Goal: Transaction & Acquisition: Book appointment/travel/reservation

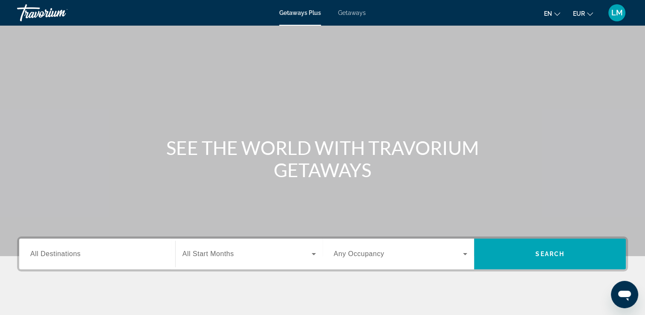
click at [339, 14] on span "Getaways" at bounding box center [352, 12] width 28 height 7
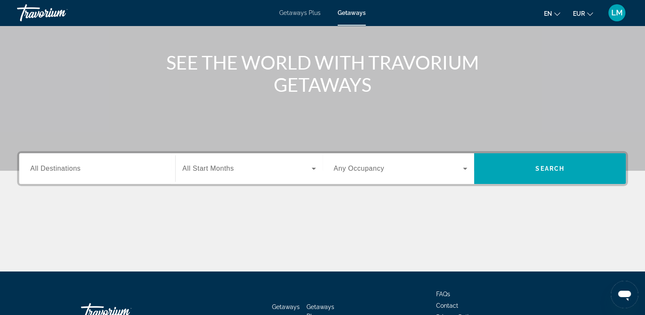
click at [351, 170] on span "Any Occupancy" at bounding box center [359, 168] width 51 height 7
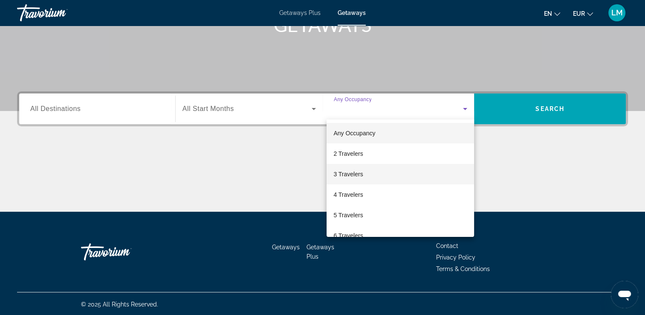
scroll to position [146, 0]
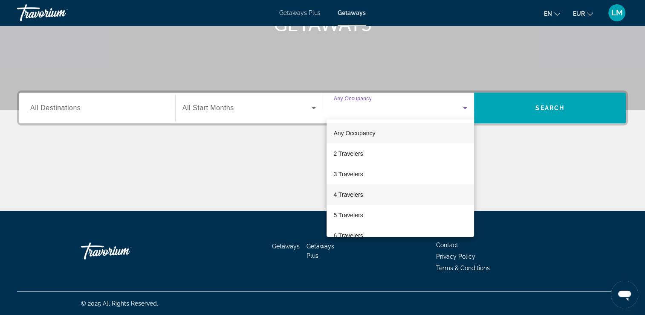
click at [356, 197] on span "4 Travelers" at bounding box center [348, 194] width 29 height 10
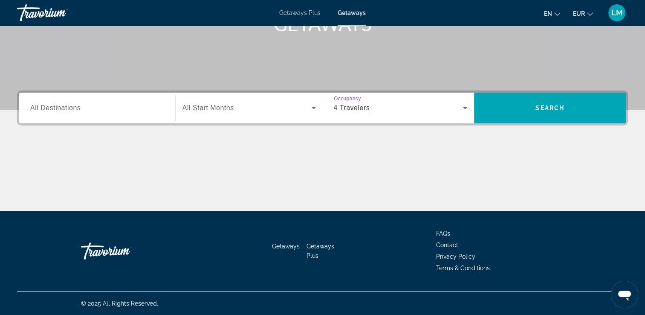
click at [260, 110] on span "Search widget" at bounding box center [247, 108] width 129 height 10
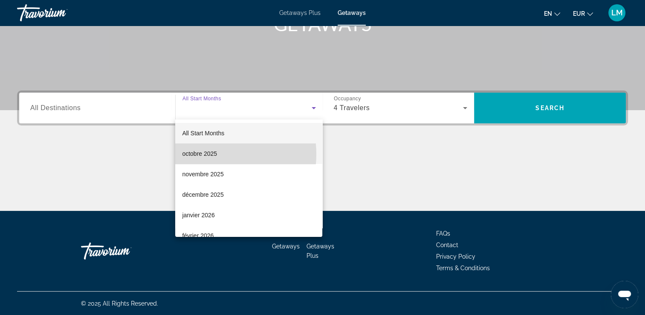
drag, startPoint x: 207, startPoint y: 154, endPoint x: 123, endPoint y: 119, distance: 90.8
click at [207, 154] on span "octobre 2025" at bounding box center [199, 153] width 35 height 10
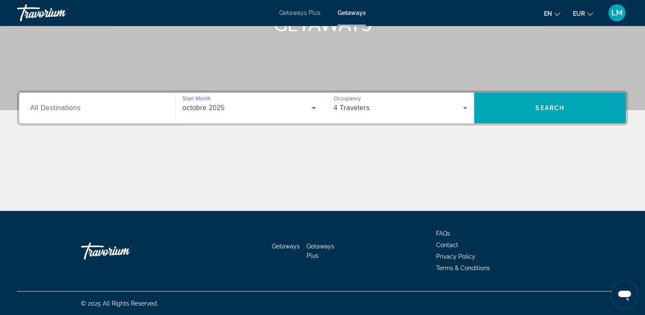
click at [114, 102] on div "Search widget" at bounding box center [97, 108] width 134 height 24
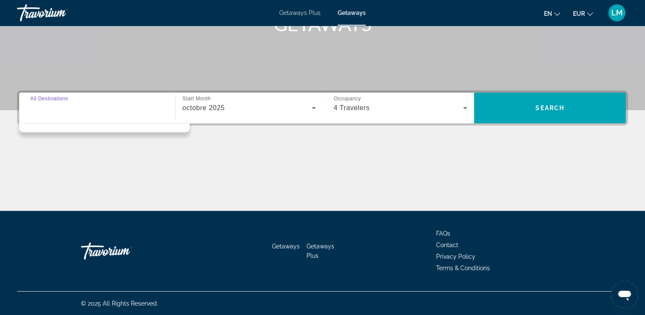
click at [43, 108] on input "Destination All Destinations" at bounding box center [97, 108] width 134 height 10
drag, startPoint x: 25, startPoint y: 160, endPoint x: 24, endPoint y: 155, distance: 4.8
click at [24, 158] on div "Main content" at bounding box center [322, 179] width 611 height 64
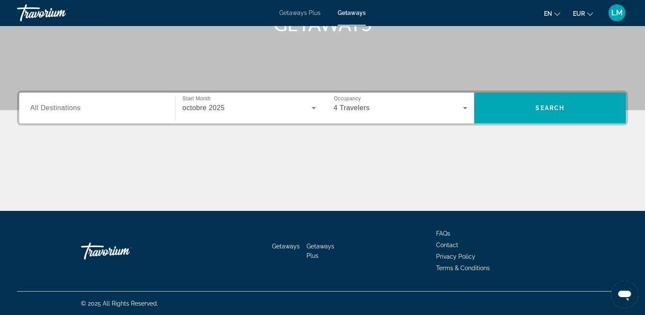
click at [41, 110] on span "All Destinations" at bounding box center [55, 107] width 50 height 7
click at [41, 110] on input "Destination All Destinations" at bounding box center [97, 108] width 134 height 10
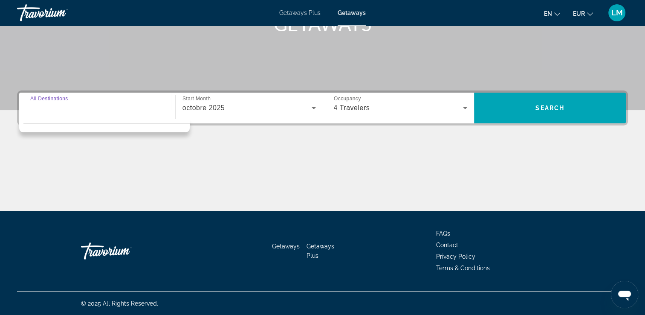
click at [15, 147] on div "Destination All Destinations Start Month All Start Months octobre 2025 Occupanc…" at bounding box center [322, 150] width 645 height 120
click at [99, 104] on input "Destination All Destinations" at bounding box center [97, 108] width 134 height 10
click at [26, 165] on div "Main content" at bounding box center [322, 179] width 611 height 64
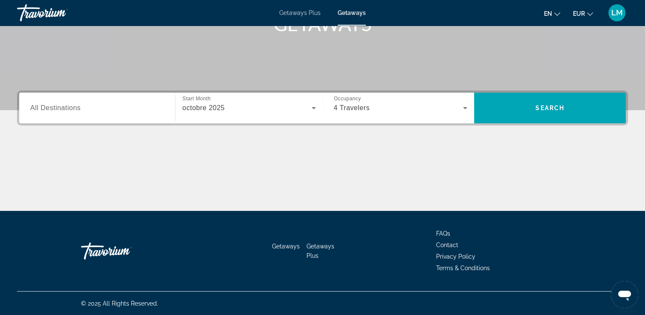
click at [77, 113] on div "Search widget" at bounding box center [97, 108] width 134 height 24
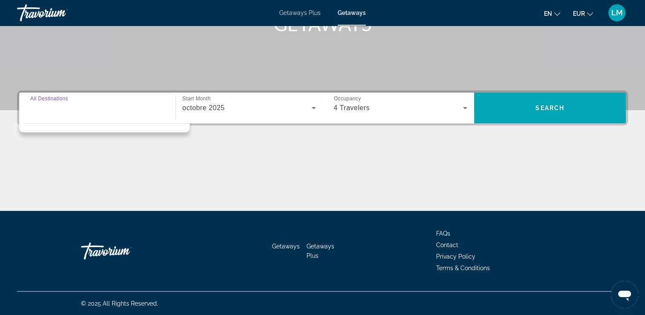
click at [9, 171] on div "Destination All Destinations Start Month All Start Months octobre 2025 Occupanc…" at bounding box center [322, 150] width 645 height 120
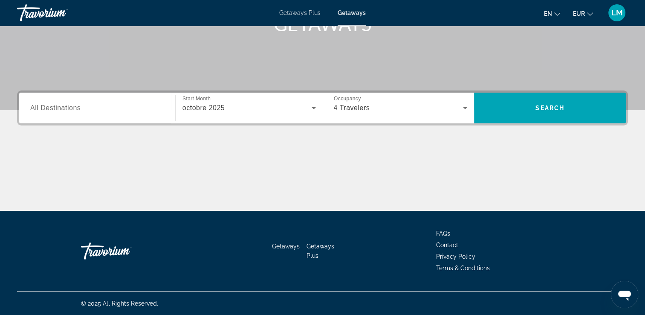
click at [70, 107] on span "All Destinations" at bounding box center [55, 107] width 50 height 7
click at [70, 107] on input "Destination All Destinations" at bounding box center [97, 108] width 134 height 10
click at [43, 163] on div "Main content" at bounding box center [322, 179] width 611 height 64
click at [140, 105] on input "Destination All Destinations" at bounding box center [97, 108] width 134 height 10
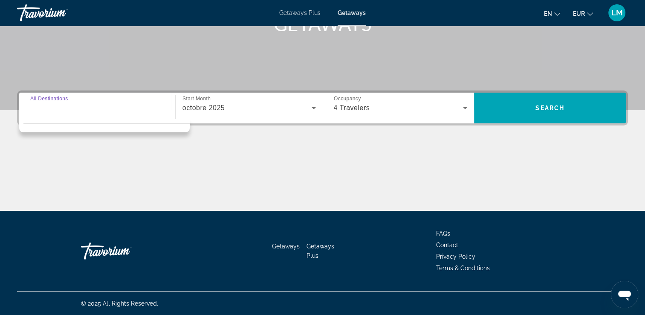
click at [91, 159] on div "Main content" at bounding box center [322, 179] width 611 height 64
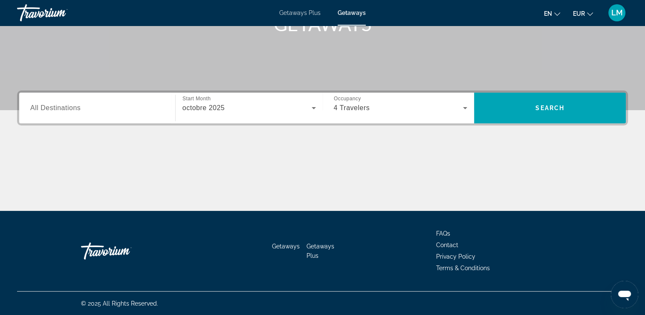
click at [95, 113] on div "Search widget" at bounding box center [97, 108] width 134 height 24
click at [82, 149] on div "Main content" at bounding box center [322, 179] width 611 height 64
click at [88, 119] on div "Search widget" at bounding box center [97, 108] width 134 height 24
click at [77, 164] on div "Main content" at bounding box center [322, 179] width 611 height 64
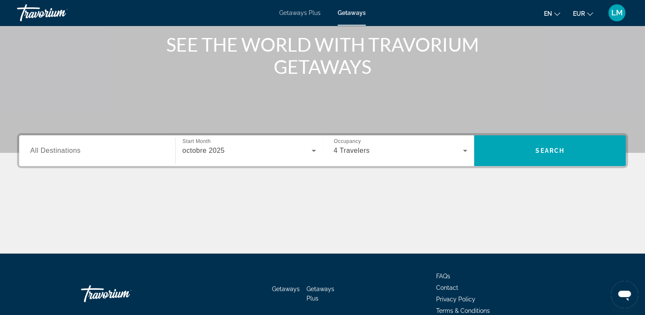
click at [86, 158] on div "Search widget" at bounding box center [97, 151] width 134 height 24
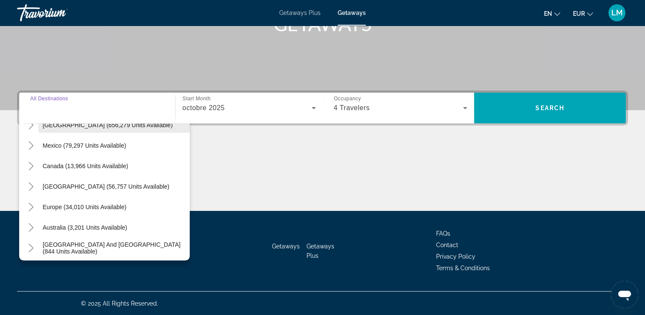
scroll to position [43, 0]
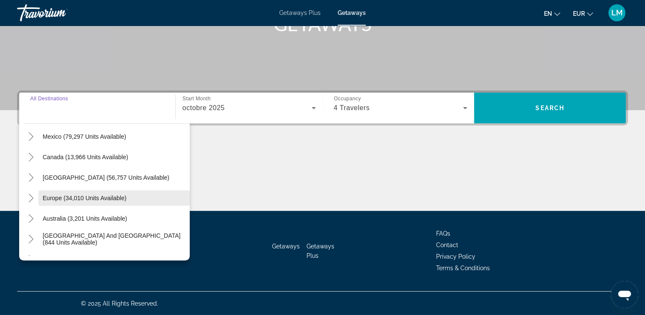
click at [76, 198] on span "Europe (34,010 units available)" at bounding box center [85, 197] width 84 height 7
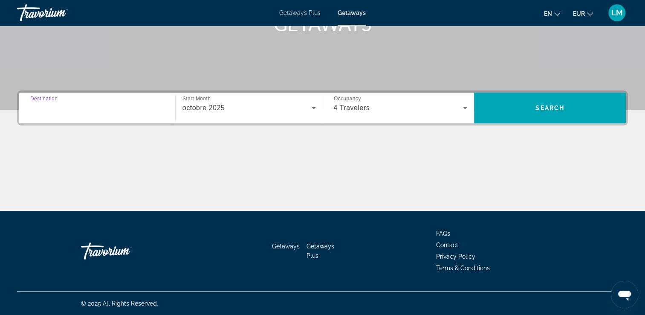
type input "**********"
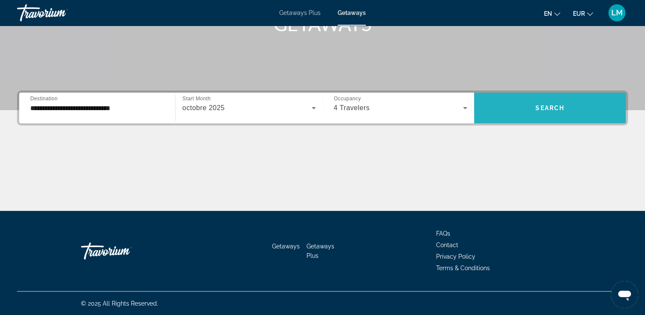
click at [536, 110] on span "Search" at bounding box center [550, 107] width 29 height 7
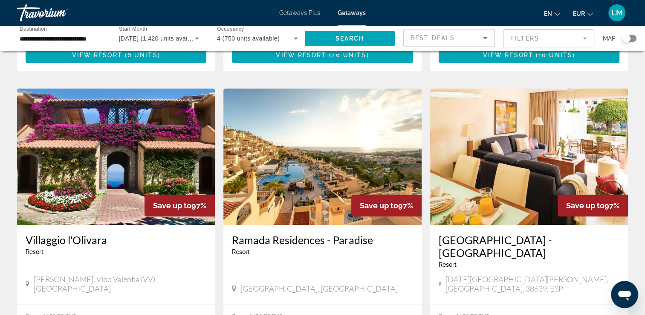
scroll to position [938, 0]
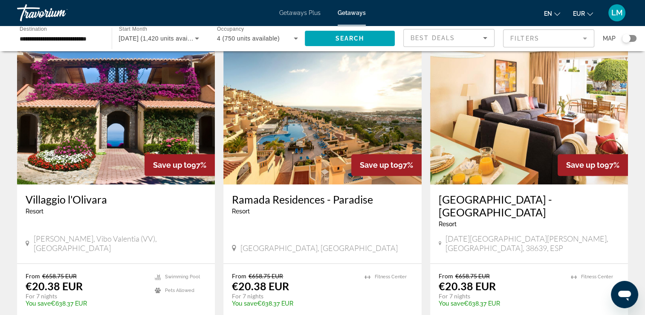
click at [317, 139] on img "Main content" at bounding box center [322, 116] width 198 height 136
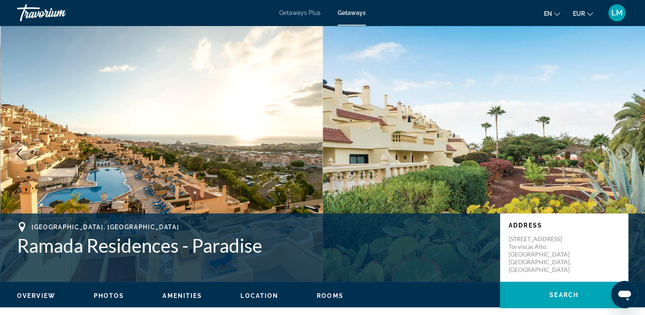
click at [626, 153] on icon "Next image" at bounding box center [626, 153] width 10 height 10
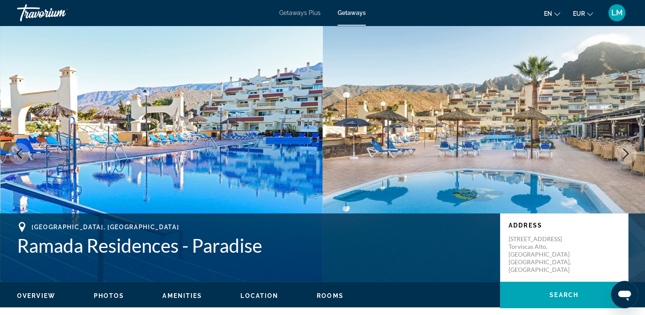
click at [626, 153] on icon "Next image" at bounding box center [626, 153] width 10 height 10
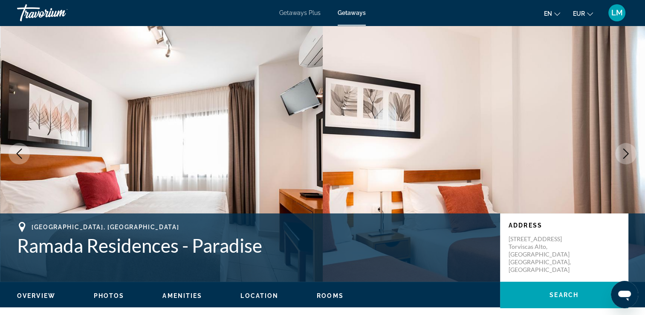
click at [626, 153] on icon "Next image" at bounding box center [626, 153] width 10 height 10
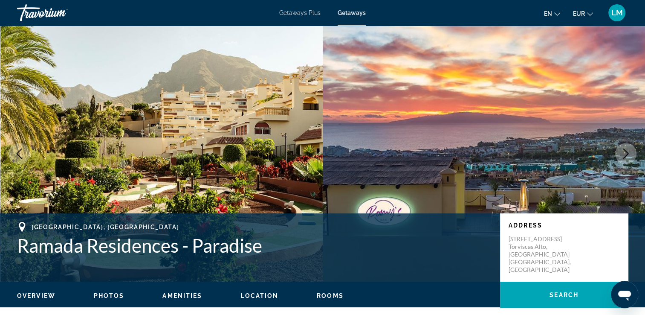
click at [626, 153] on icon "Next image" at bounding box center [626, 153] width 10 height 10
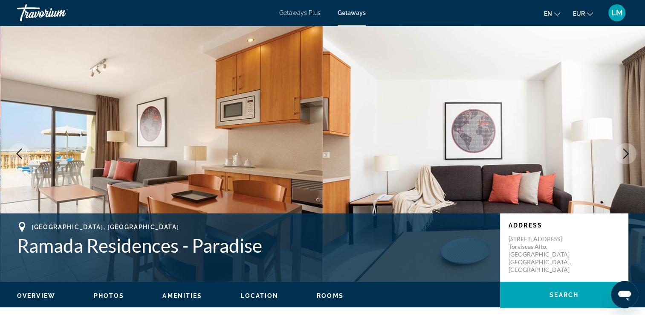
click at [626, 153] on icon "Next image" at bounding box center [626, 153] width 10 height 10
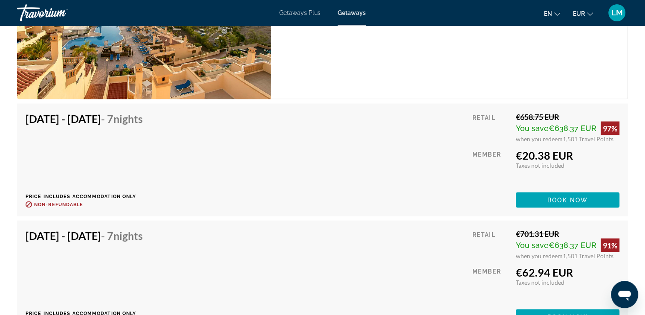
scroll to position [1535, 0]
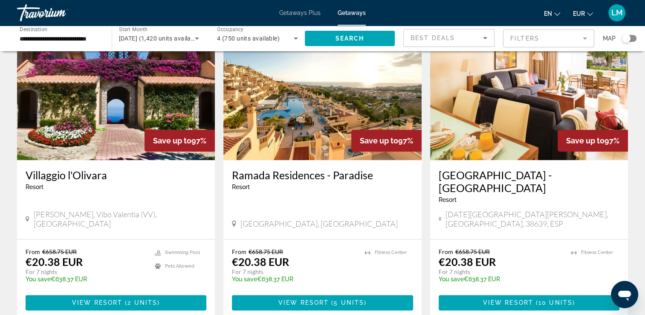
scroll to position [1005, 0]
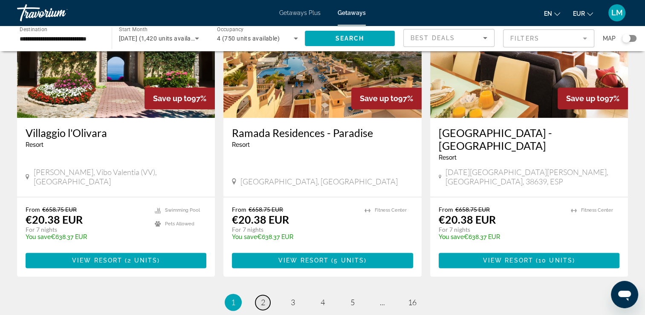
click at [264, 297] on span "2" at bounding box center [263, 301] width 4 height 9
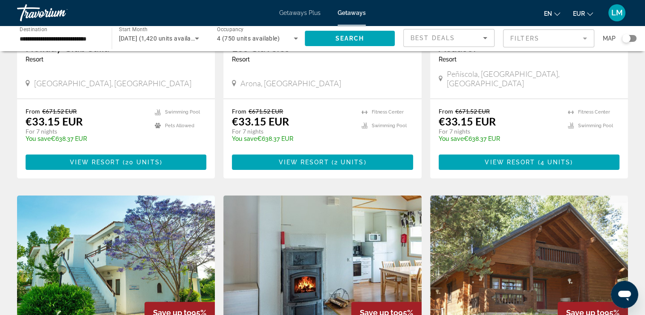
scroll to position [96, 0]
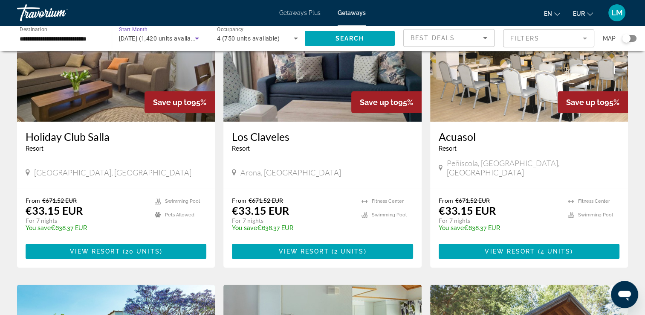
click at [174, 35] on span "[DATE] (1,420 units available)" at bounding box center [160, 38] width 83 height 7
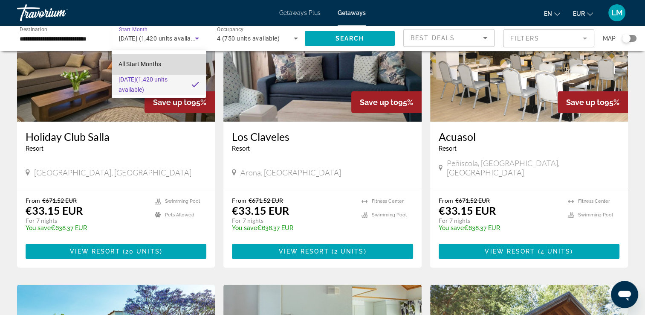
click at [162, 60] on mat-option "All Start Months" at bounding box center [159, 64] width 94 height 20
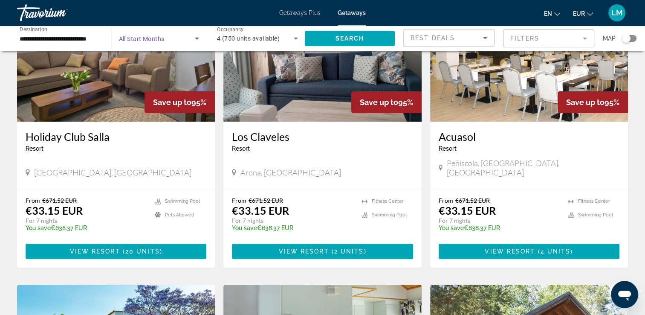
click at [146, 36] on span "All Start Months" at bounding box center [142, 38] width 46 height 7
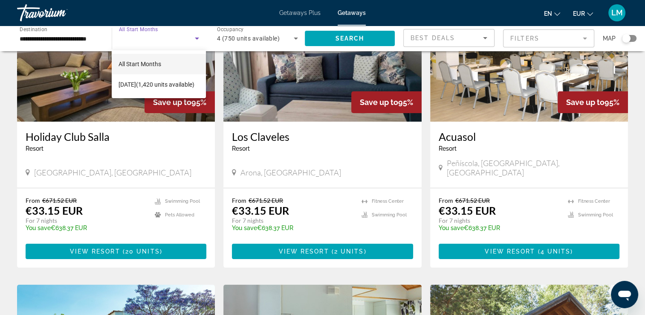
click at [147, 36] on div at bounding box center [322, 157] width 645 height 315
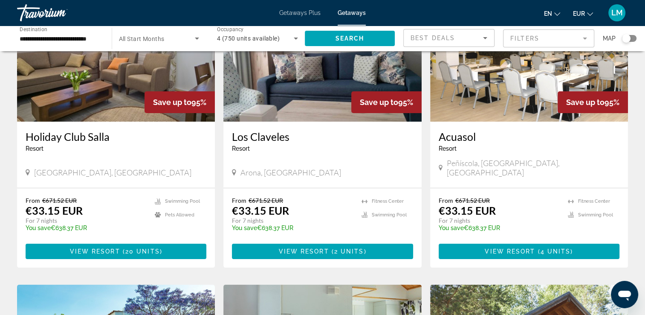
click at [66, 12] on div "Travorium" at bounding box center [59, 13] width 85 height 22
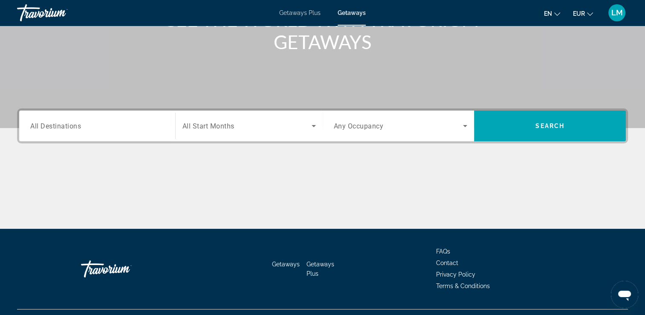
click at [110, 115] on div "Search widget" at bounding box center [97, 126] width 134 height 24
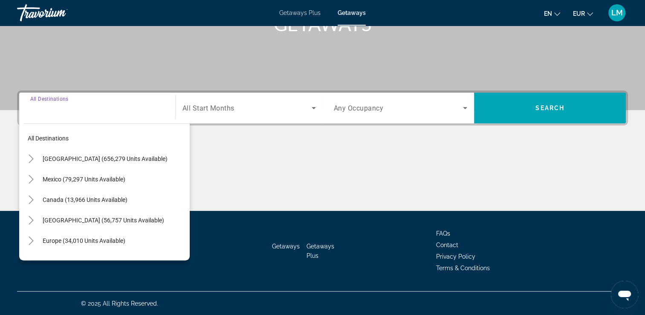
scroll to position [43, 0]
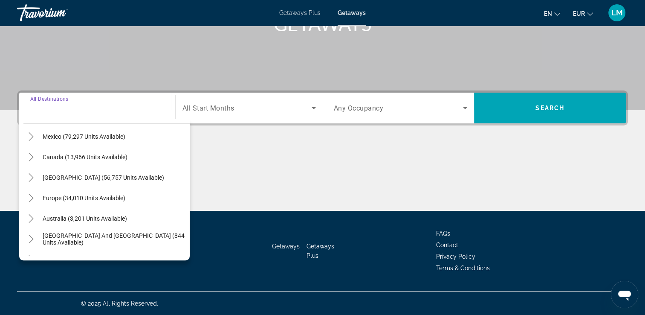
click at [59, 220] on span "Australia (3,201 units available)" at bounding box center [85, 218] width 84 height 7
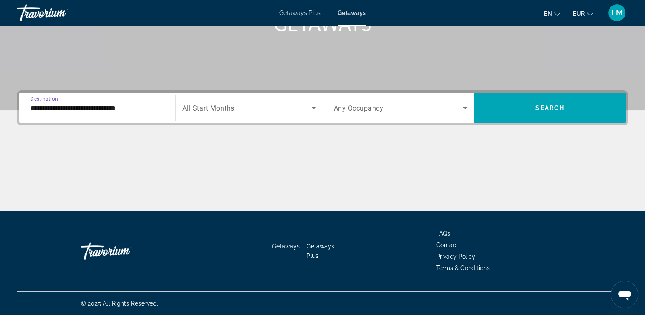
click at [60, 110] on input "**********" at bounding box center [97, 108] width 134 height 10
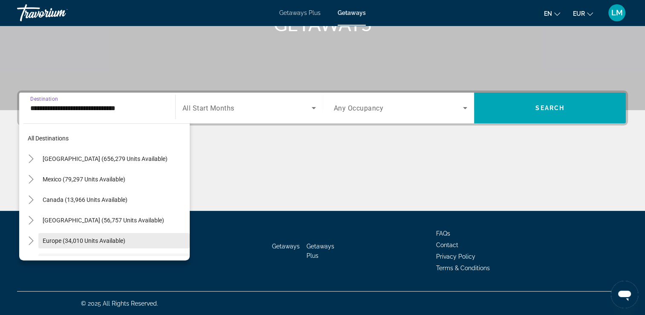
scroll to position [71, 0]
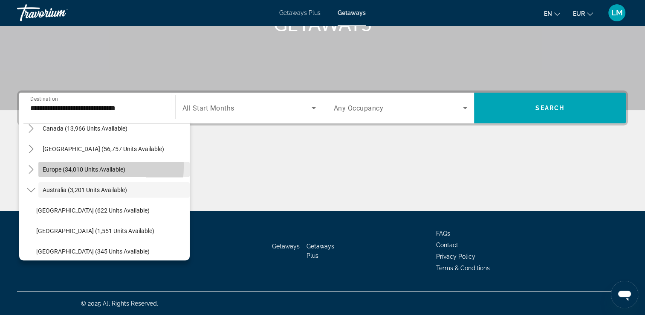
click at [56, 166] on span "Europe (34,010 units available)" at bounding box center [84, 169] width 83 height 7
type input "**********"
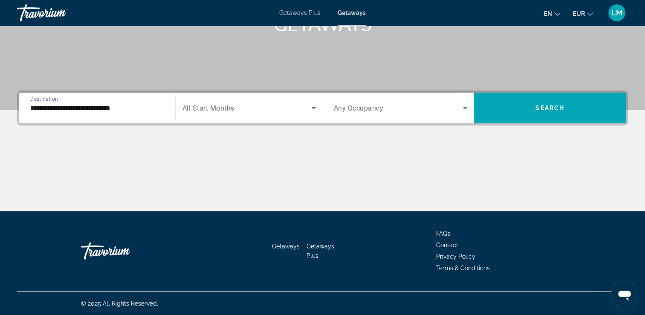
drag, startPoint x: 249, startPoint y: 94, endPoint x: 241, endPoint y: 102, distance: 10.9
click at [244, 100] on div "Start Month All Start Months" at bounding box center [249, 108] width 148 height 31
click at [241, 102] on div "Search widget" at bounding box center [249, 108] width 133 height 24
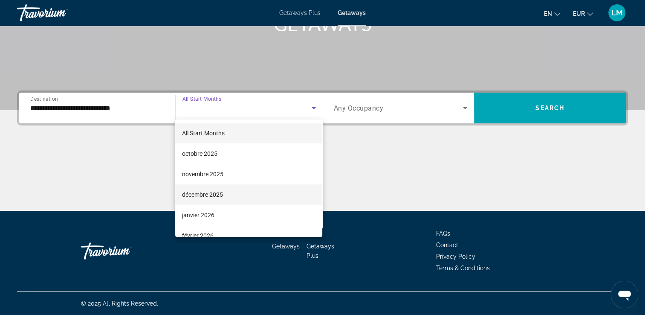
click at [210, 191] on span "décembre 2025" at bounding box center [202, 194] width 41 height 10
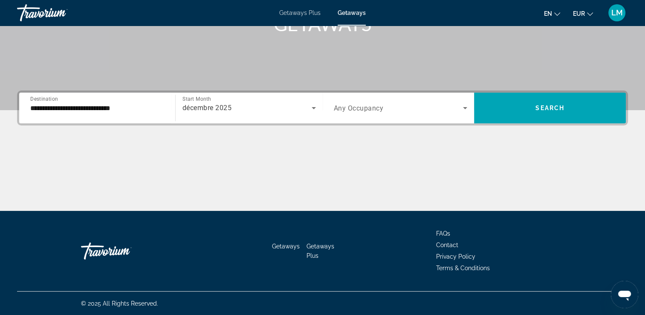
click at [368, 107] on span "Any Occupancy" at bounding box center [359, 108] width 50 height 8
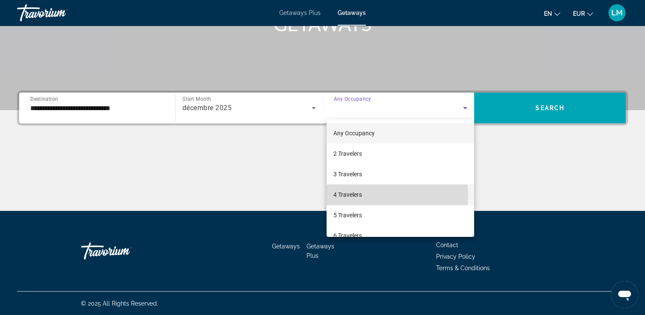
drag, startPoint x: 353, startPoint y: 195, endPoint x: 355, endPoint y: 190, distance: 5.2
click at [353, 194] on span "4 Travelers" at bounding box center [348, 194] width 29 height 10
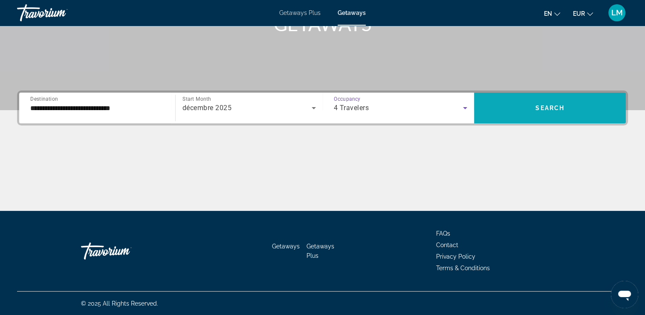
drag, startPoint x: 519, startPoint y: 125, endPoint x: 519, endPoint y: 118, distance: 6.4
click at [519, 120] on div "**********" at bounding box center [322, 107] width 611 height 35
click at [519, 117] on span "Search widget" at bounding box center [550, 108] width 152 height 20
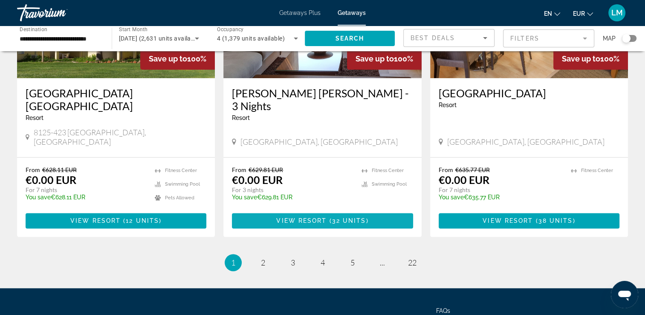
scroll to position [1066, 0]
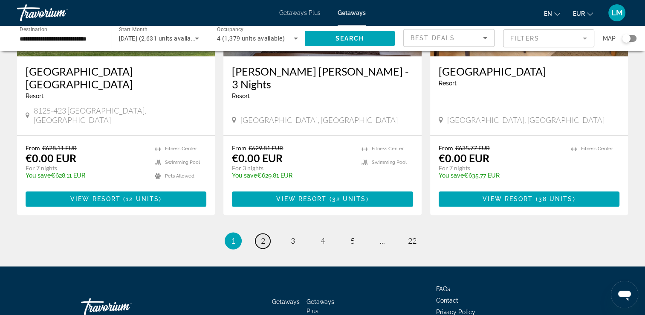
click at [268, 233] on link "page 2" at bounding box center [262, 240] width 15 height 15
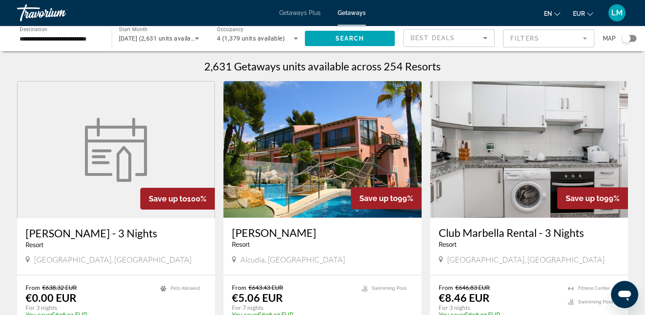
click at [290, 195] on img "Main content" at bounding box center [322, 149] width 198 height 136
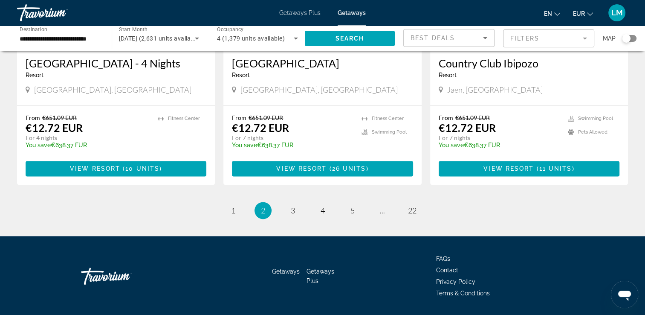
scroll to position [1064, 0]
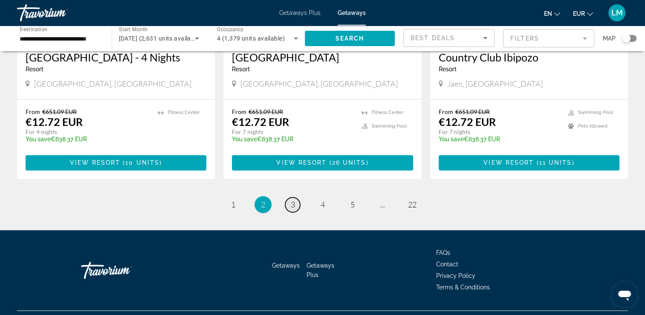
click at [292, 200] on span "3" at bounding box center [293, 204] width 4 height 9
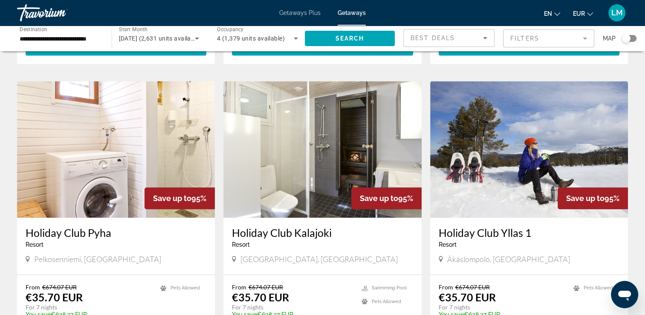
scroll to position [1077, 0]
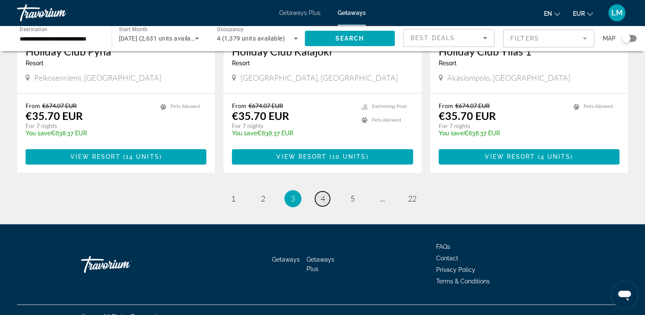
click at [322, 194] on span "4" at bounding box center [323, 198] width 4 height 9
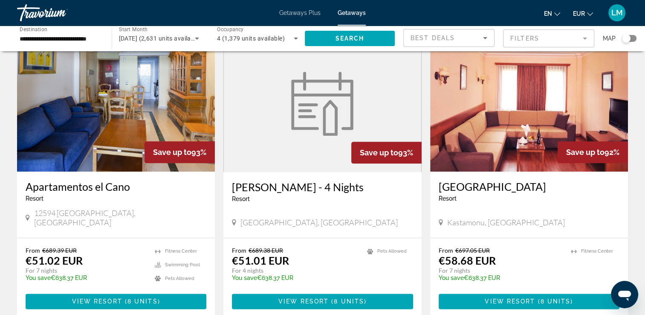
scroll to position [1024, 0]
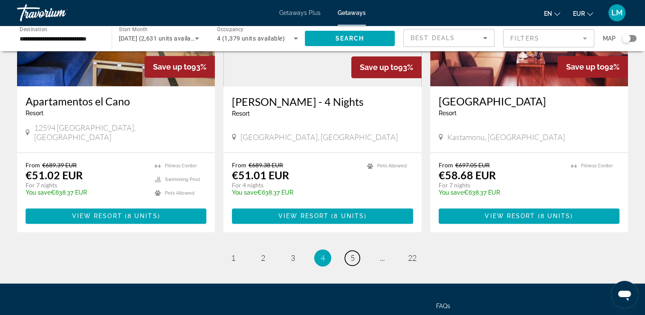
click at [353, 253] on span "5" at bounding box center [353, 257] width 4 height 9
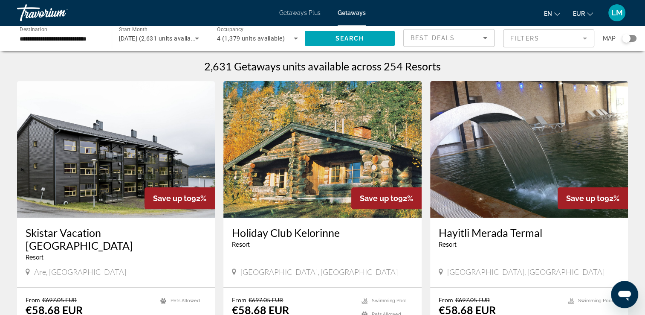
click at [634, 38] on div "Search widget" at bounding box center [629, 38] width 15 height 7
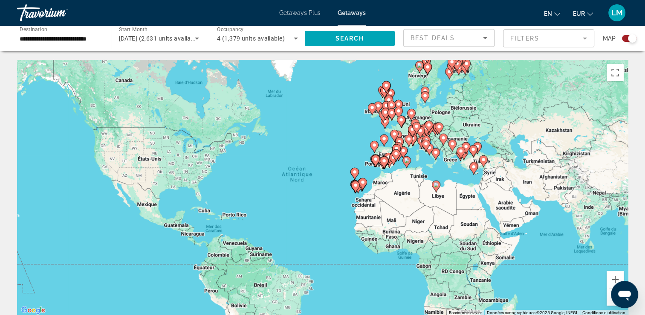
click at [424, 170] on div "Pour activer le glissement avec le clavier, appuyez sur Alt+Entrée. Une fois ce…" at bounding box center [322, 188] width 611 height 256
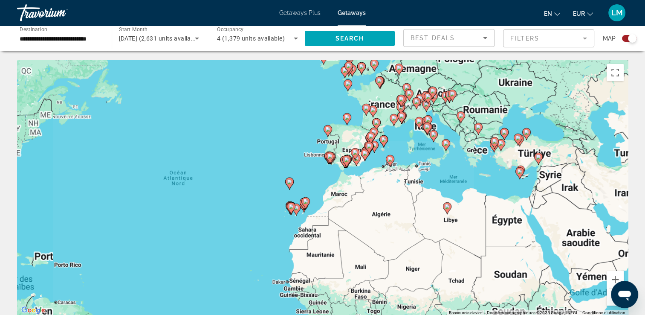
click at [424, 170] on div "Pour activer le glissement avec le clavier, appuyez sur Alt+Entrée. Une fois ce…" at bounding box center [322, 188] width 611 height 256
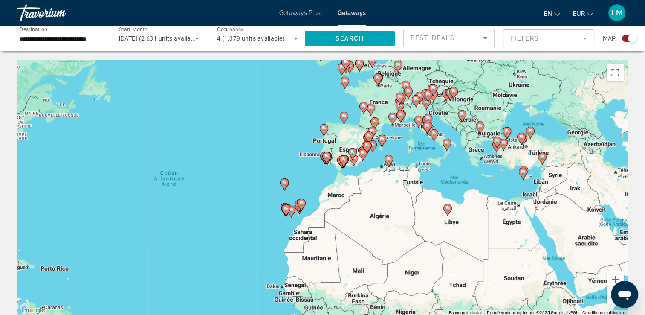
click at [424, 170] on div "Pour activer le glissement avec le clavier, appuyez sur Alt+Entrée. Une fois ce…" at bounding box center [322, 188] width 611 height 256
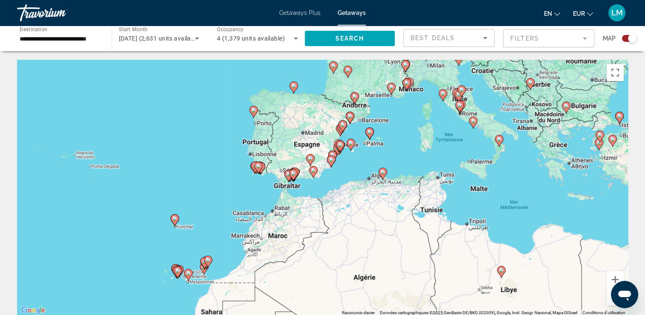
drag, startPoint x: 376, startPoint y: 137, endPoint x: 396, endPoint y: 150, distance: 23.9
click at [406, 154] on div "Pour activer le glissement avec le clavier, appuyez sur Alt+Entrée. Une fois ce…" at bounding box center [322, 188] width 611 height 256
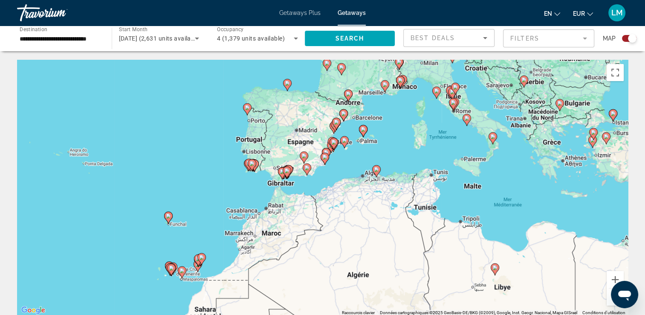
click at [394, 149] on div "Pour activer le glissement avec le clavier, appuyez sur Alt+Entrée. Une fois ce…" at bounding box center [322, 188] width 611 height 256
click at [388, 149] on div "Pour activer le glissement avec le clavier, appuyez sur Alt+Entrée. Une fois ce…" at bounding box center [322, 188] width 611 height 256
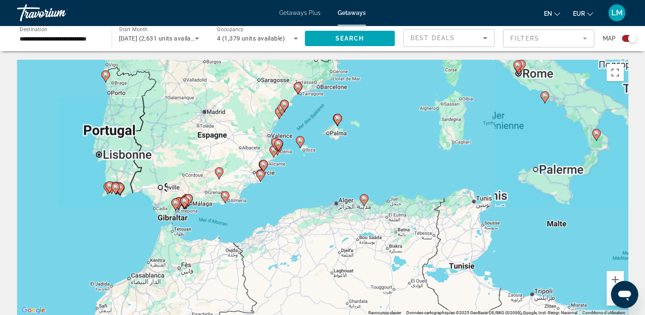
click at [388, 149] on div "Pour activer le glissement avec le clavier, appuyez sur Alt+Entrée. Une fois ce…" at bounding box center [322, 188] width 611 height 256
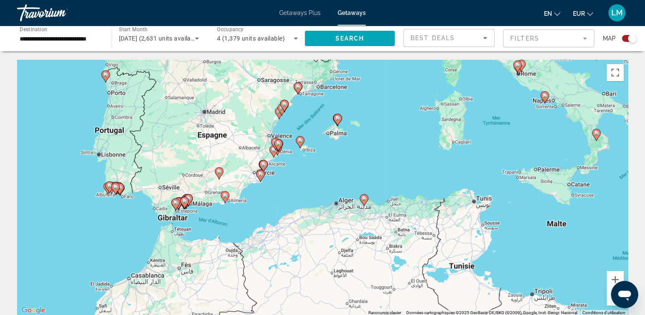
click at [388, 149] on div "Pour activer le glissement avec le clavier, appuyez sur Alt+Entrée. Une fois ce…" at bounding box center [322, 188] width 611 height 256
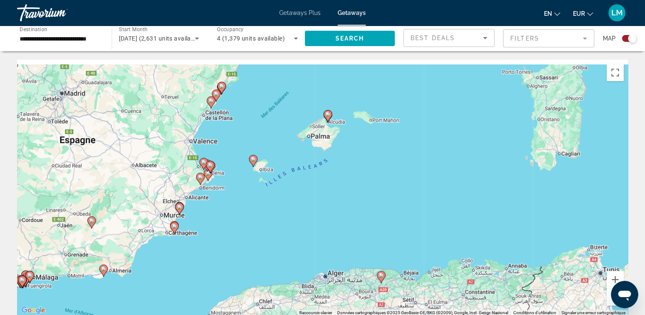
drag, startPoint x: 331, startPoint y: 132, endPoint x: 370, endPoint y: 151, distance: 43.7
click at [371, 151] on div "Pour activer le glissement avec le clavier, appuyez sur Alt+Entrée. Une fois ce…" at bounding box center [322, 188] width 611 height 256
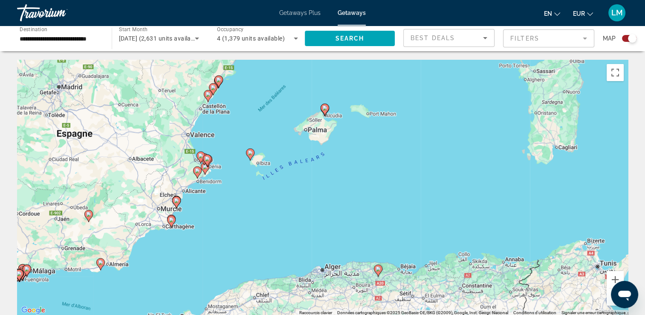
click at [355, 141] on div "Pour activer le glissement avec le clavier, appuyez sur Alt+Entrée. Une fois ce…" at bounding box center [322, 188] width 611 height 256
click at [354, 140] on div "Pour activer le glissement avec le clavier, appuyez sur Alt+Entrée. Une fois ce…" at bounding box center [322, 188] width 611 height 256
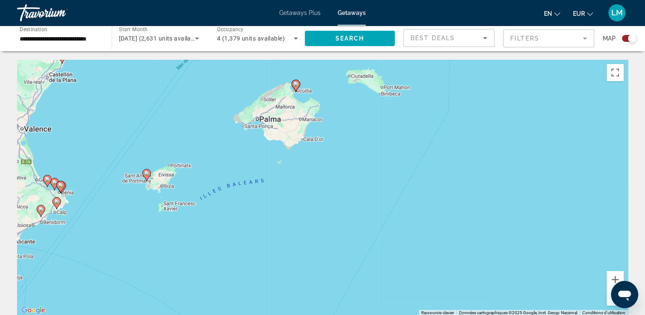
click at [354, 140] on div "Pour activer le glissement avec le clavier, appuyez sur Alt+Entrée. Une fois ce…" at bounding box center [322, 188] width 611 height 256
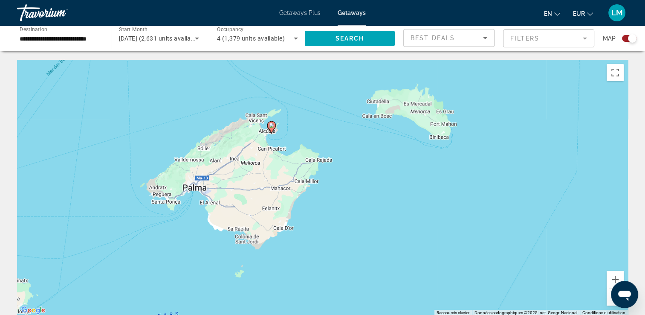
drag, startPoint x: 378, startPoint y: 194, endPoint x: 389, endPoint y: 232, distance: 40.0
click at [389, 232] on div "Pour activer le glissement avec le clavier, appuyez sur Alt+Entrée. Une fois ce…" at bounding box center [322, 188] width 611 height 256
click at [268, 125] on icon "Main content" at bounding box center [271, 127] width 8 height 11
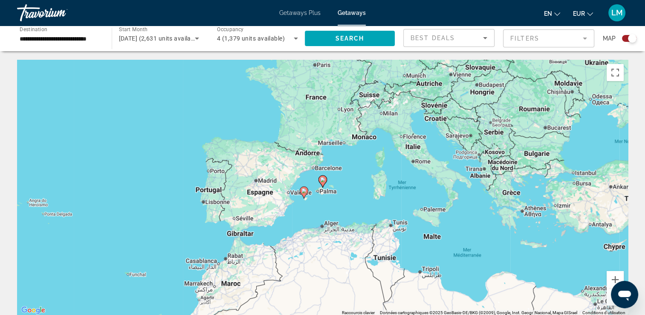
click at [322, 176] on icon "Main content" at bounding box center [323, 181] width 8 height 11
type input "**********"
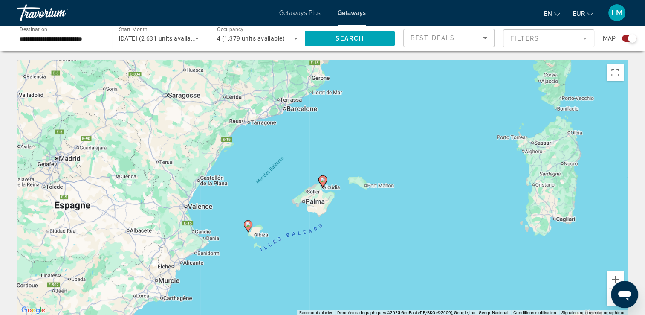
click at [323, 180] on image "Main content" at bounding box center [322, 179] width 5 height 5
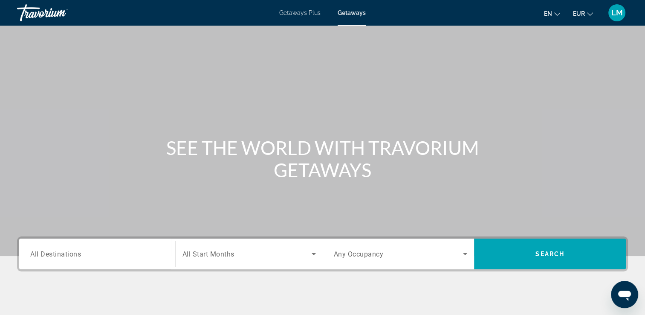
click at [119, 255] on input "Destination All Destinations" at bounding box center [97, 254] width 134 height 10
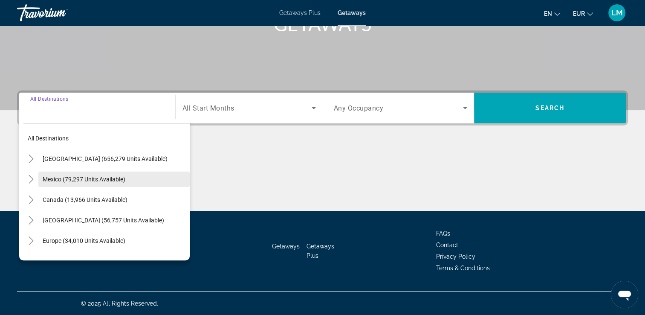
scroll to position [43, 0]
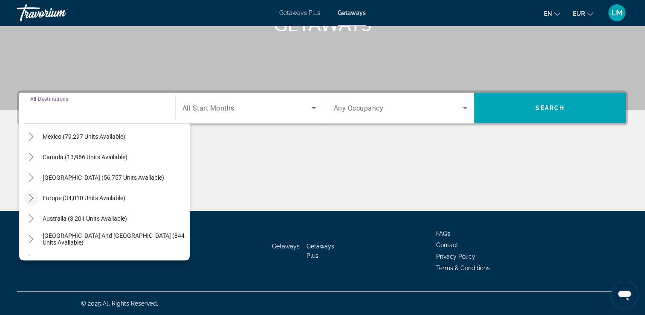
click at [29, 197] on icon "Toggle Europe (34,010 units available)" at bounding box center [31, 198] width 9 height 9
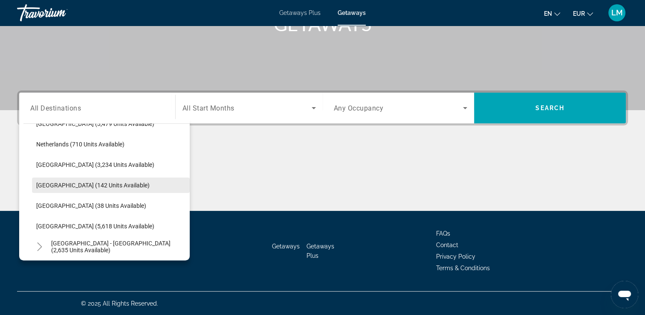
scroll to position [405, 0]
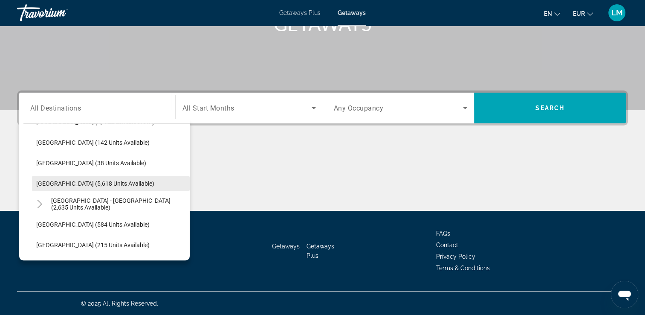
click at [107, 181] on span "[GEOGRAPHIC_DATA] (5,618 units available)" at bounding box center [95, 183] width 118 height 7
type input "**********"
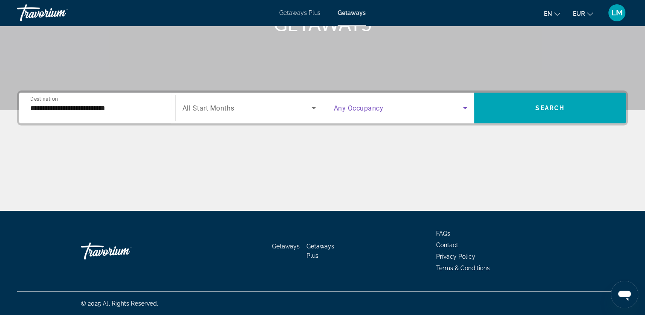
click at [415, 106] on span "Search widget" at bounding box center [399, 108] width 130 height 10
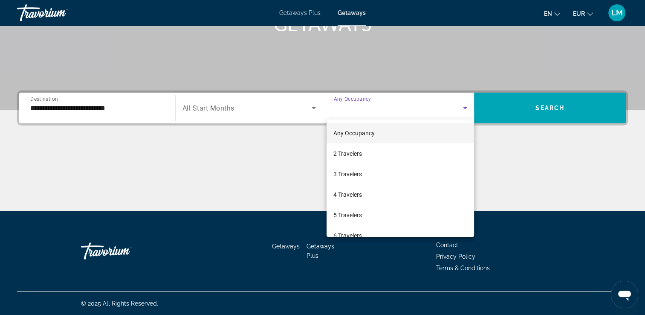
click at [551, 110] on div at bounding box center [322, 157] width 645 height 315
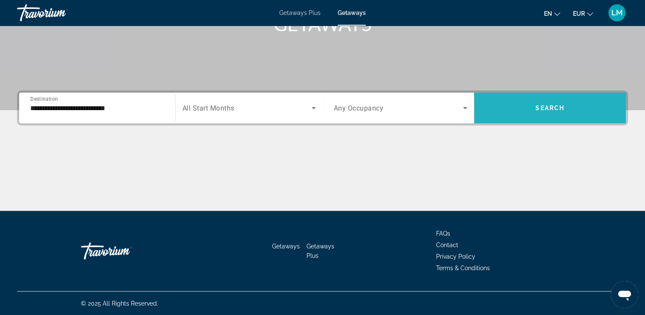
click at [551, 112] on span "Search widget" at bounding box center [550, 108] width 152 height 20
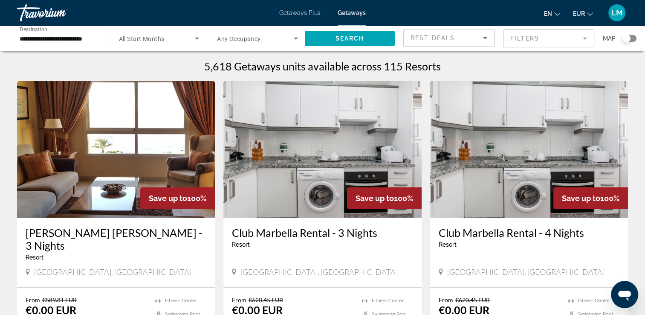
click at [631, 34] on div "Map" at bounding box center [620, 38] width 34 height 19
click at [633, 38] on div "Search widget" at bounding box center [629, 38] width 15 height 7
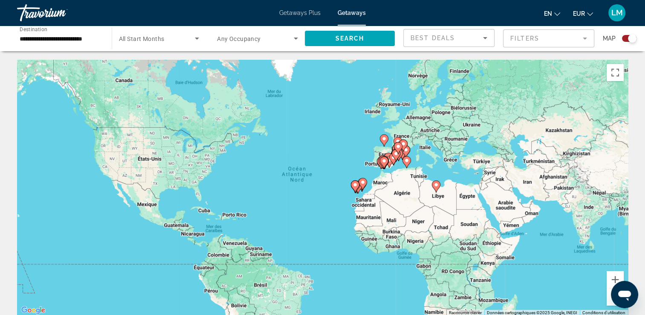
click at [426, 168] on div "Pour activer le glissement avec le clavier, appuyez sur Alt+Entrée. Une fois ce…" at bounding box center [322, 188] width 611 height 256
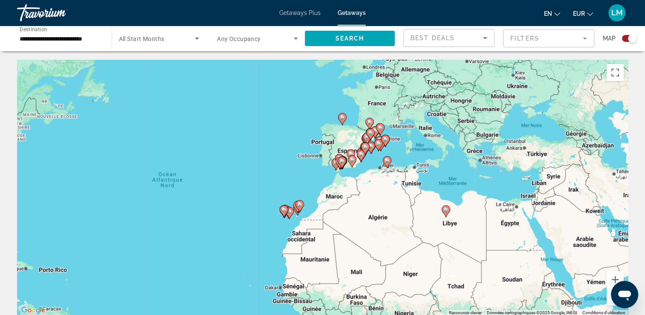
click at [426, 168] on div "Pour activer le glissement avec le clavier, appuyez sur Alt+Entrée. Une fois ce…" at bounding box center [322, 188] width 611 height 256
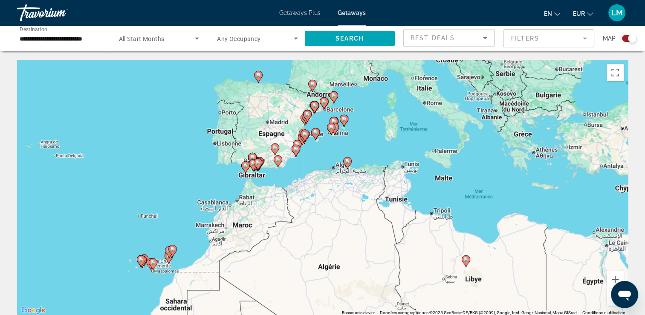
click at [381, 144] on div "Pour activer le glissement avec le clavier, appuyez sur Alt+Entrée. Une fois ce…" at bounding box center [322, 188] width 611 height 256
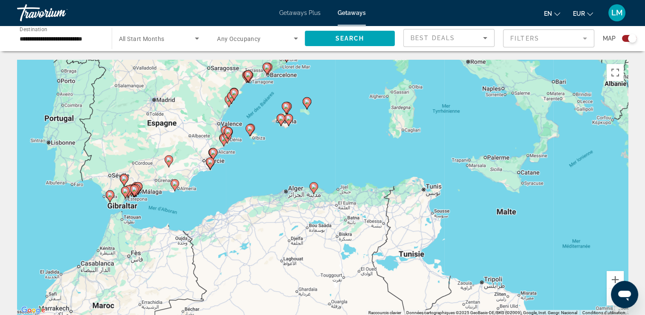
click at [381, 144] on div "Pour activer le glissement avec le clavier, appuyez sur Alt+Entrée. Une fois ce…" at bounding box center [322, 188] width 611 height 256
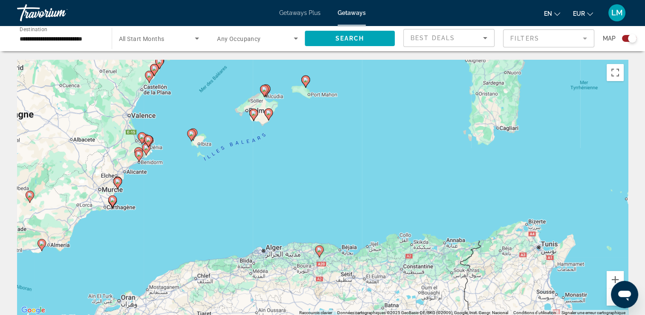
drag, startPoint x: 299, startPoint y: 135, endPoint x: 373, endPoint y: 148, distance: 75.4
click at [373, 148] on div "Pour activer le glissement avec le clavier, appuyez sur Alt+Entrée. Une fois ce…" at bounding box center [322, 188] width 611 height 256
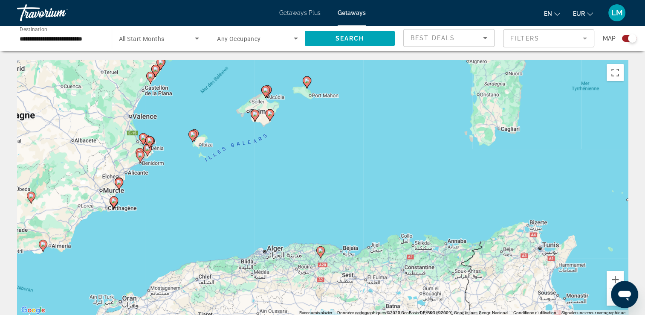
click at [310, 142] on div "Pour activer le glissement avec le clavier, appuyez sur Alt+Entrée. Une fois ce…" at bounding box center [322, 188] width 611 height 256
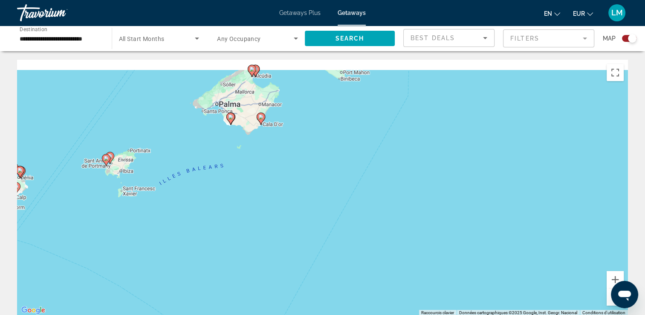
drag, startPoint x: 300, startPoint y: 119, endPoint x: 386, endPoint y: 197, distance: 115.6
click at [386, 197] on div "Pour activer le glissement avec le clavier, appuyez sur Alt+Entrée. Une fois ce…" at bounding box center [322, 188] width 611 height 256
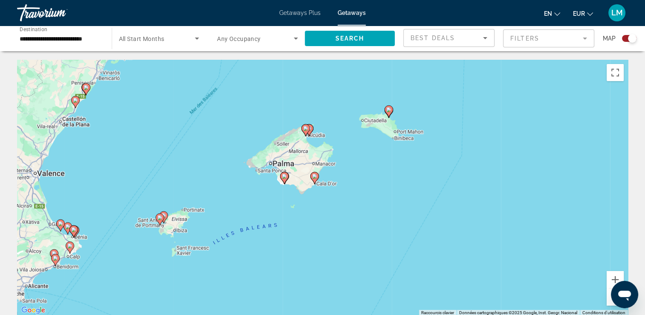
click at [352, 169] on div "Pour activer le glissement avec le clavier, appuyez sur Alt+Entrée. Une fois ce…" at bounding box center [322, 188] width 611 height 256
click at [351, 169] on div "Pour activer le glissement avec le clavier, appuyez sur Alt+Entrée. Une fois ce…" at bounding box center [322, 188] width 611 height 256
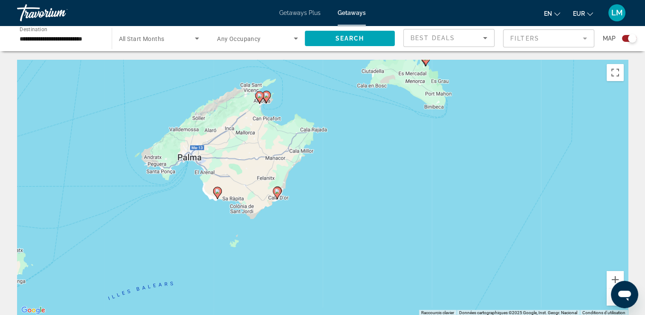
click at [382, 202] on div "Pour activer le glissement avec le clavier, appuyez sur Alt+Entrée. Une fois ce…" at bounding box center [322, 188] width 611 height 256
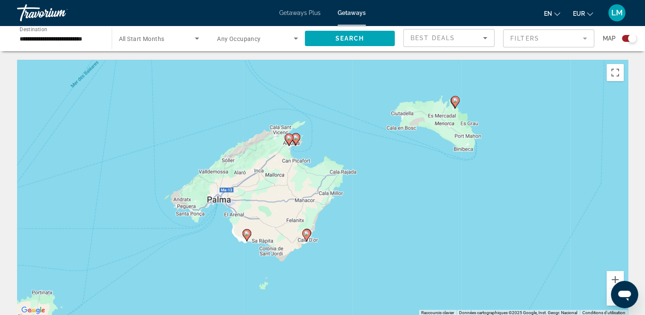
click at [357, 154] on div "Pour activer le glissement avec le clavier, appuyez sur Alt+Entrée. Une fois ce…" at bounding box center [322, 188] width 611 height 256
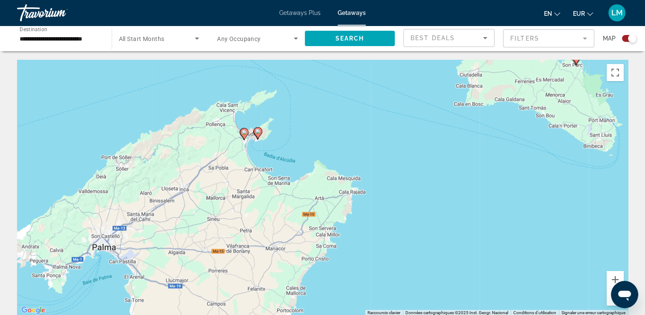
drag, startPoint x: 358, startPoint y: 143, endPoint x: 379, endPoint y: 145, distance: 21.0
click at [381, 145] on div "Pour activer le glissement avec le clavier, appuyez sur Alt+Entrée. Une fois ce…" at bounding box center [322, 188] width 611 height 256
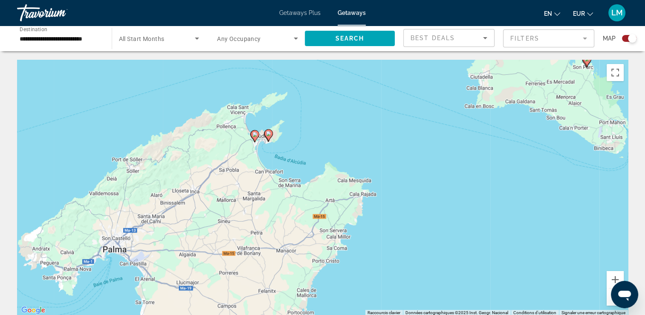
click at [310, 137] on div "Pour activer le glissement avec le clavier, appuyez sur Alt+Entrée. Une fois ce…" at bounding box center [322, 188] width 611 height 256
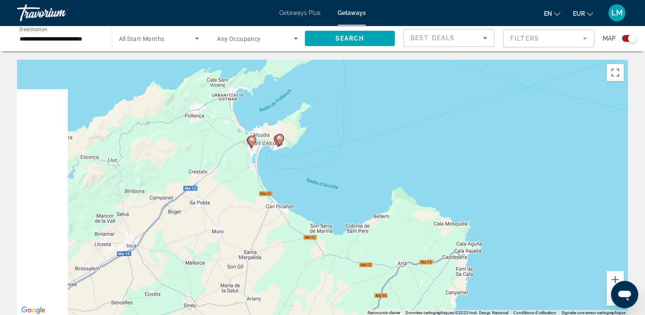
drag, startPoint x: 364, startPoint y: 136, endPoint x: 341, endPoint y: 136, distance: 23.0
click at [365, 136] on div "Pour activer le glissement avec le clavier, appuyez sur Alt+Entrée. Une fois ce…" at bounding box center [322, 188] width 611 height 256
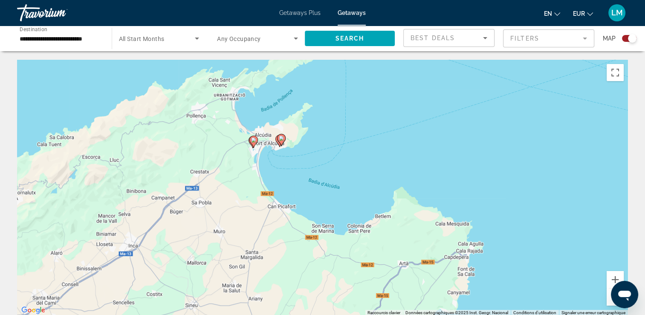
click at [311, 139] on div "Pour activer le glissement avec le clavier, appuyez sur Alt+Entrée. Une fois ce…" at bounding box center [322, 188] width 611 height 256
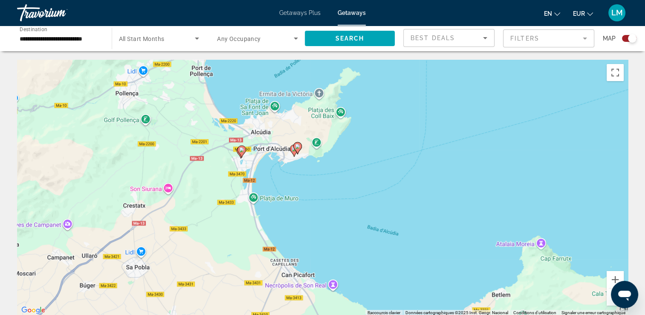
drag, startPoint x: 358, startPoint y: 142, endPoint x: 377, endPoint y: 142, distance: 18.3
click at [377, 142] on div "Pour activer le glissement avec le clavier, appuyez sur Alt+Entrée. Une fois ce…" at bounding box center [322, 188] width 611 height 256
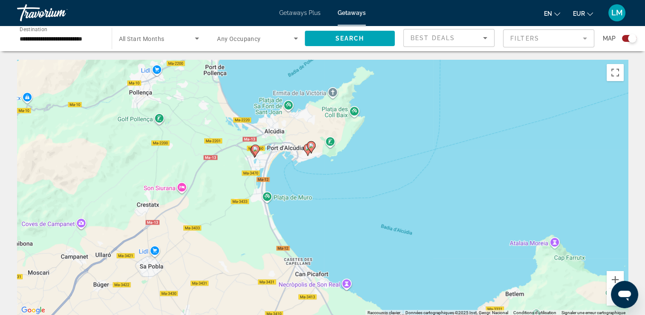
click at [352, 149] on div "Pour activer le glissement avec le clavier, appuyez sur Alt+Entrée. Une fois ce…" at bounding box center [322, 188] width 611 height 256
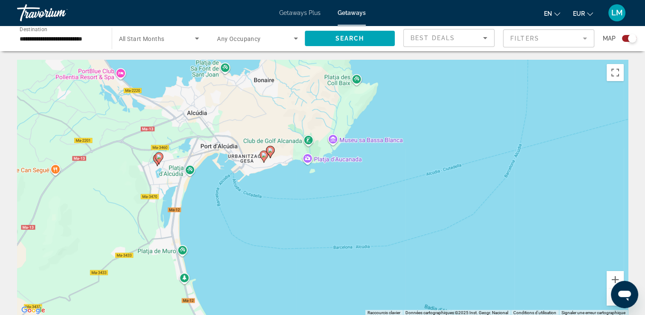
click at [223, 192] on div "Pour activer le glissement avec le clavier, appuyez sur Alt+Entrée. Une fois ce…" at bounding box center [322, 188] width 611 height 256
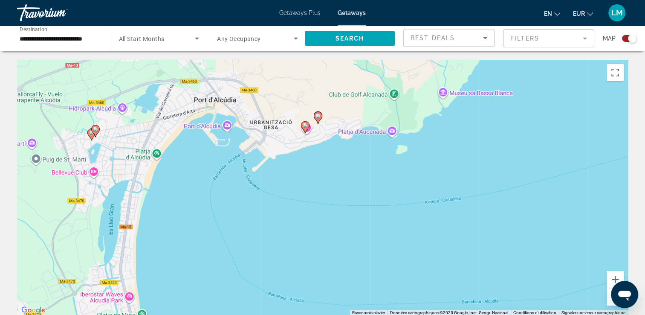
click at [304, 127] on image "Main content" at bounding box center [305, 125] width 5 height 5
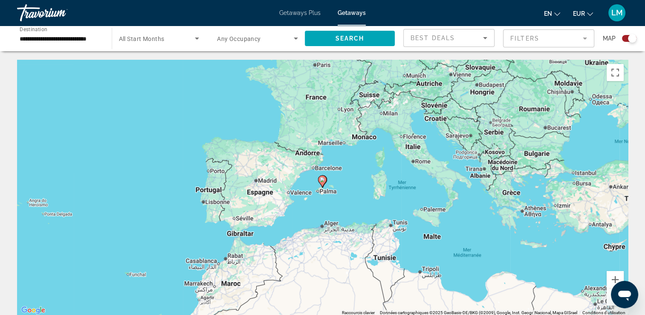
click at [321, 180] on image "Main content" at bounding box center [322, 179] width 5 height 5
type input "**********"
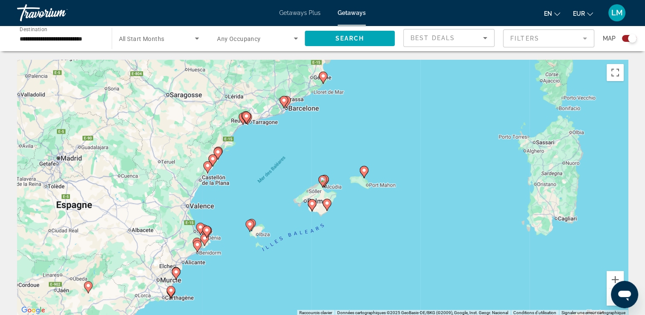
click at [327, 186] on gmp-advanced-marker "Main content" at bounding box center [323, 181] width 9 height 13
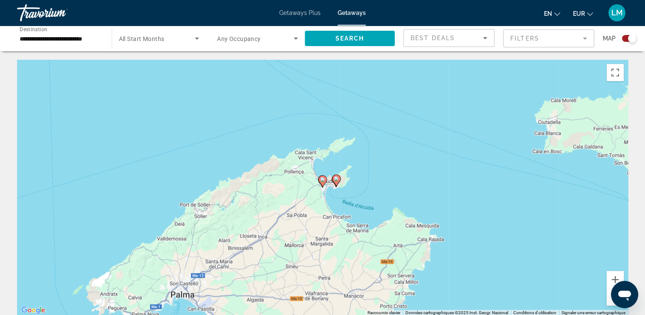
click at [336, 180] on image "Main content" at bounding box center [336, 178] width 5 height 5
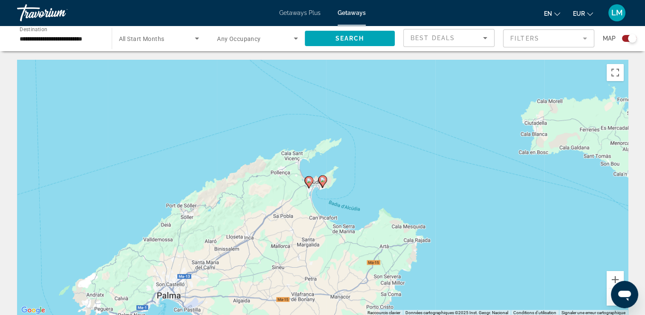
click at [319, 183] on gmp-advanced-marker "Main content" at bounding box center [323, 181] width 9 height 13
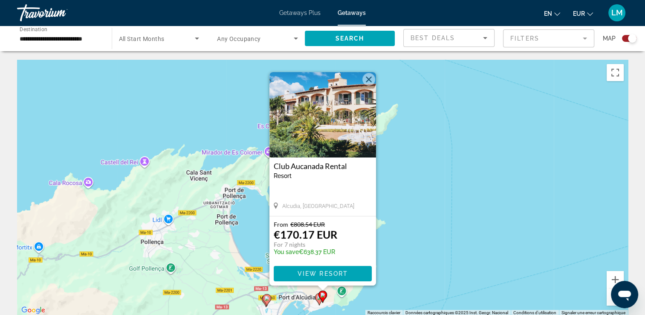
click at [389, 193] on div "Pour activer le glissement avec le clavier, appuyez sur Alt+Entrée. Une fois ce…" at bounding box center [322, 188] width 611 height 256
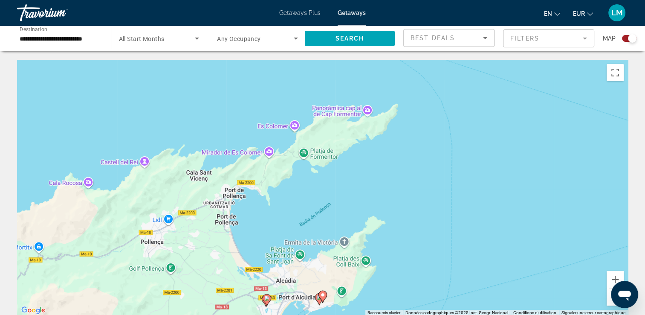
click at [316, 299] on g "Main content" at bounding box center [319, 299] width 9 height 12
click at [318, 300] on icon "Main content" at bounding box center [319, 298] width 8 height 11
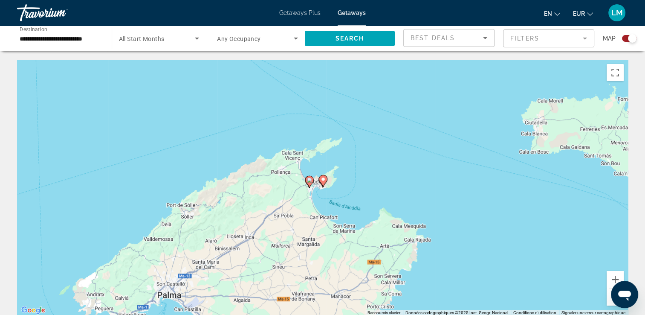
click at [322, 183] on icon "Main content" at bounding box center [323, 181] width 9 height 12
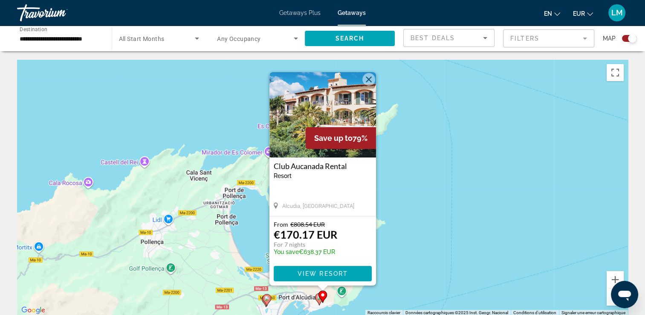
click at [317, 303] on gmp-advanced-marker "Main content" at bounding box center [319, 299] width 9 height 13
click at [318, 299] on image "Main content" at bounding box center [319, 297] width 5 height 5
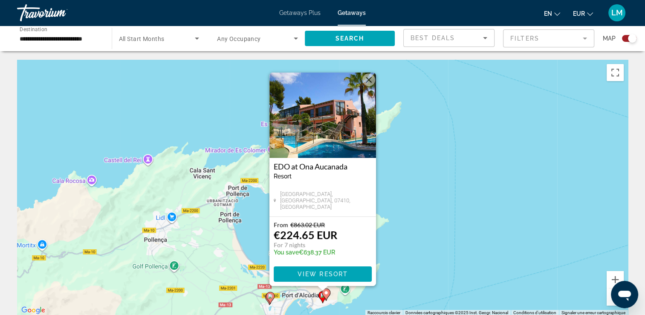
click at [433, 212] on div "Pour naviguer, appuyez sur les touches fléchées. Pour activer le glissement ave…" at bounding box center [322, 188] width 611 height 256
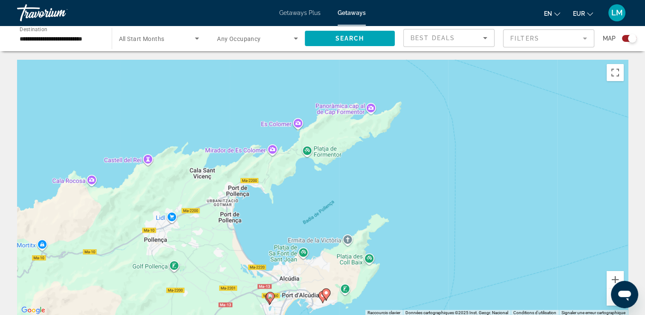
click at [271, 296] on image "Main content" at bounding box center [270, 295] width 5 height 5
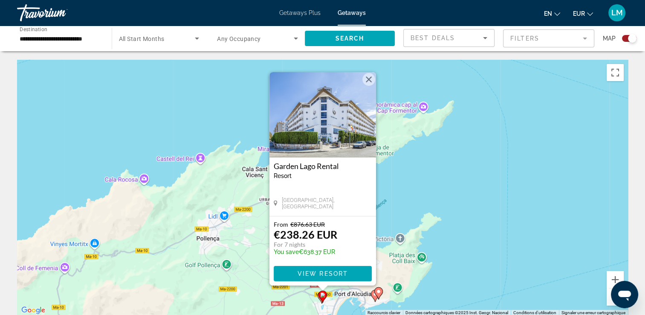
click at [468, 152] on div "Pour activer le glissement avec le clavier, appuyez sur Alt+Entrée. Une fois ce…" at bounding box center [322, 188] width 611 height 256
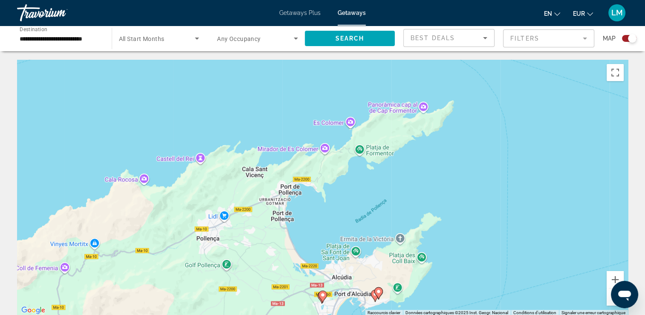
click at [319, 299] on gmp-advanced-marker "Main content" at bounding box center [323, 296] width 9 height 13
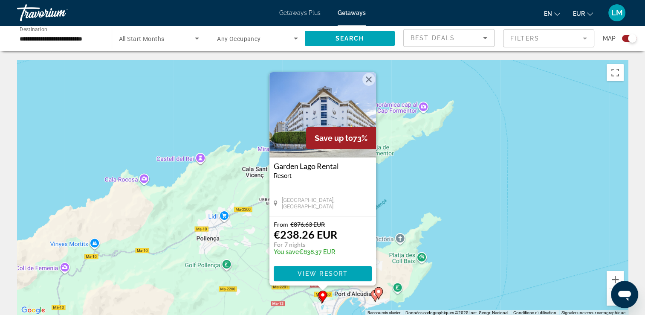
click at [319, 299] on gmp-advanced-marker "Main content" at bounding box center [323, 296] width 9 height 13
click at [469, 261] on div "Pour activer le glissement avec le clavier, appuyez sur Alt+Entrée. Une fois ce…" at bounding box center [322, 188] width 611 height 256
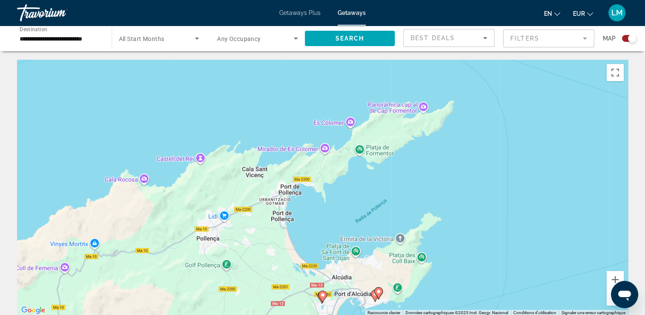
click at [469, 261] on div "Pour activer le glissement avec le clavier, appuyez sur Alt+Entrée. Une fois ce…" at bounding box center [322, 188] width 611 height 256
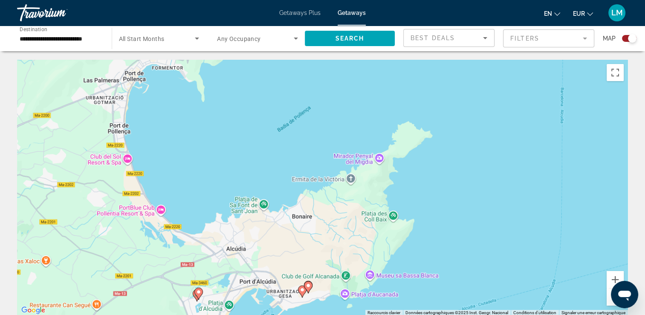
drag, startPoint x: 469, startPoint y: 261, endPoint x: 522, endPoint y: 136, distance: 135.9
click at [522, 136] on div "Pour activer le glissement avec le clavier, appuyez sur Alt+Entrée. Une fois ce…" at bounding box center [322, 188] width 611 height 256
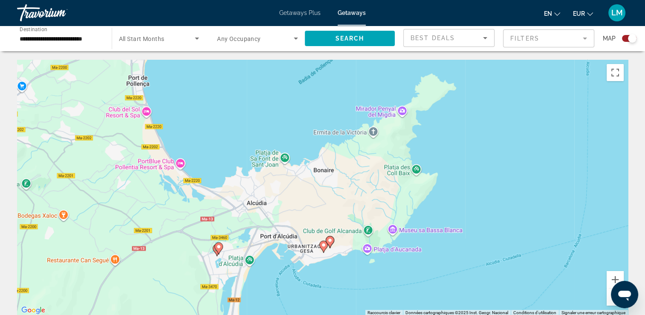
click at [215, 251] on gmp-advanced-marker "Main content" at bounding box center [219, 248] width 9 height 13
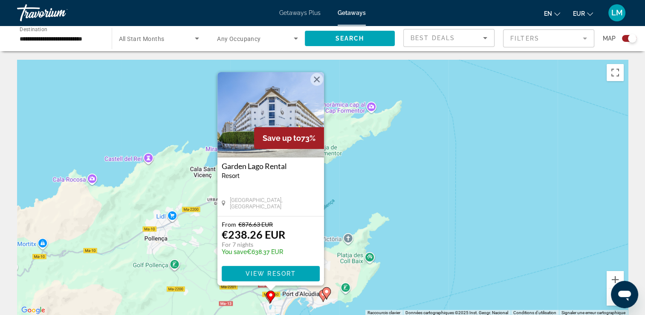
click at [252, 298] on div "Pour activer le glissement avec le clavier, appuyez sur Alt+Entrée. Une fois ce…" at bounding box center [322, 188] width 611 height 256
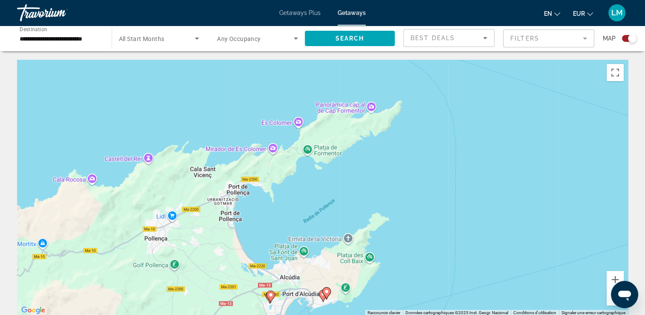
click at [252, 296] on div "Pour activer le glissement avec le clavier, appuyez sur Alt+Entrée. Une fois ce…" at bounding box center [322, 188] width 611 height 256
click at [252, 295] on div "Pour activer le glissement avec le clavier, appuyez sur Alt+Entrée. Une fois ce…" at bounding box center [322, 188] width 611 height 256
click at [264, 247] on div "Pour activer le glissement avec le clavier, appuyez sur Alt+Entrée. Une fois ce…" at bounding box center [322, 188] width 611 height 256
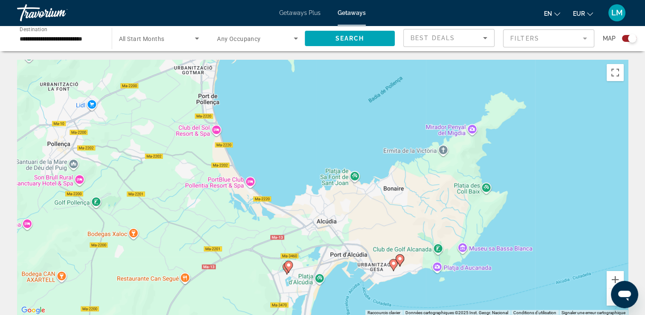
drag, startPoint x: 266, startPoint y: 247, endPoint x: 273, endPoint y: 177, distance: 69.9
click at [277, 137] on div "Pour activer le glissement avec le clavier, appuyez sur Alt+Entrée. Une fois ce…" at bounding box center [322, 188] width 611 height 256
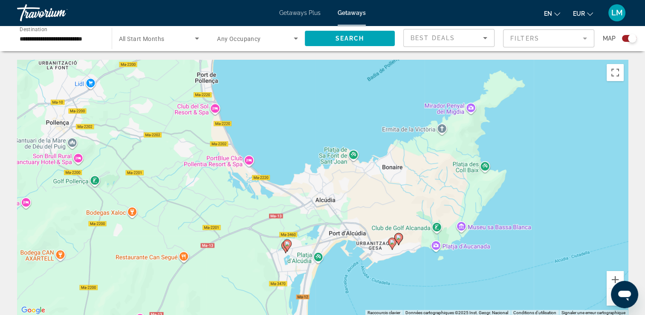
click at [273, 265] on div "Pour activer le glissement avec le clavier, appuyez sur Alt+Entrée. Une fois ce…" at bounding box center [322, 188] width 611 height 256
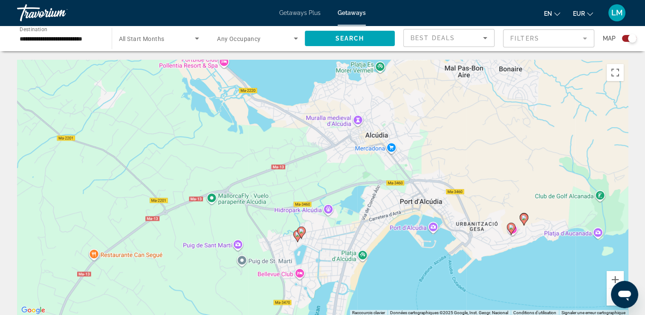
click at [273, 264] on div "Pour activer le glissement avec le clavier, appuyez sur Alt+Entrée. Une fois ce…" at bounding box center [322, 188] width 611 height 256
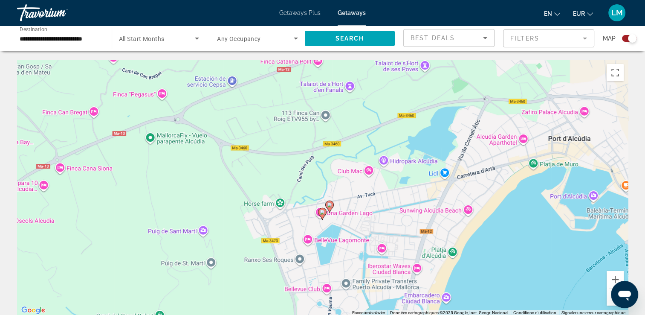
click at [321, 211] on image "Main content" at bounding box center [322, 211] width 5 height 5
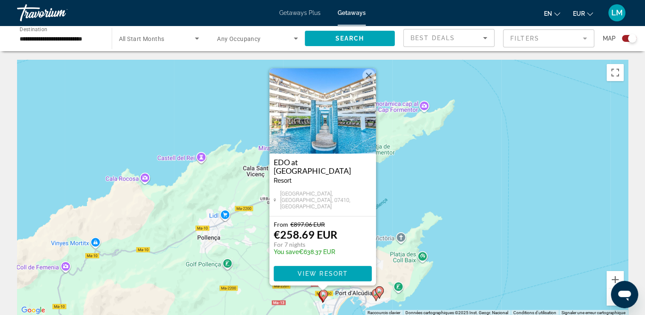
click at [490, 164] on div "Pour activer le glissement avec le clavier, appuyez sur Alt+Entrée. Une fois ce…" at bounding box center [322, 188] width 611 height 256
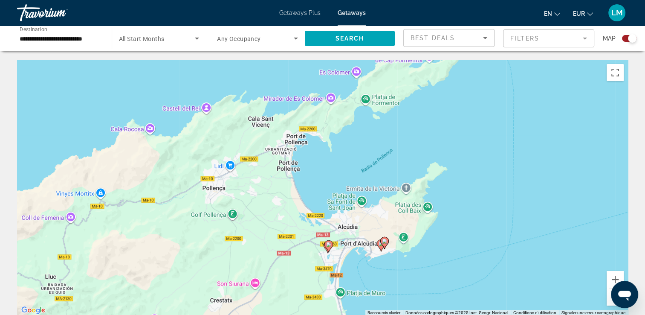
drag, startPoint x: 489, startPoint y: 195, endPoint x: 482, endPoint y: 117, distance: 78.7
click at [499, 101] on div "Pour activer le glissement avec le clavier, appuyez sur Alt+Entrée. Une fois ce…" at bounding box center [322, 188] width 611 height 256
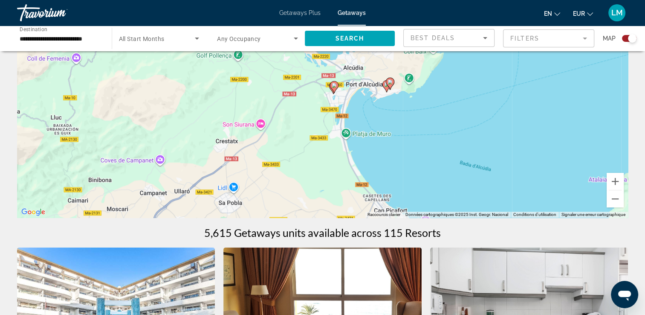
scroll to position [128, 0]
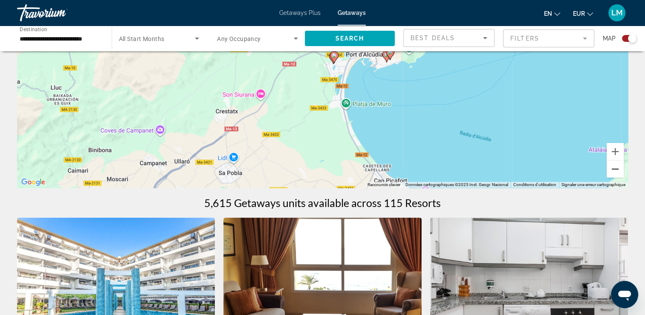
click at [618, 168] on button "Zoom arrière" at bounding box center [615, 168] width 17 height 17
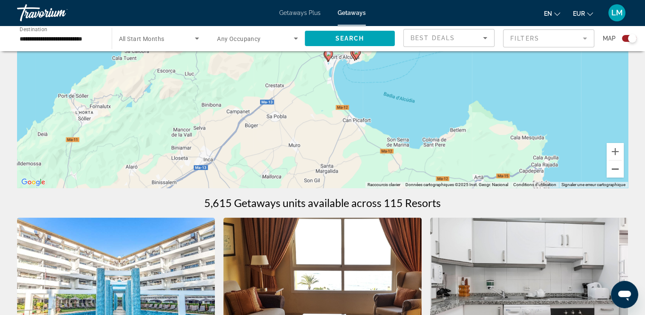
click at [619, 169] on button "Zoom arrière" at bounding box center [615, 168] width 17 height 17
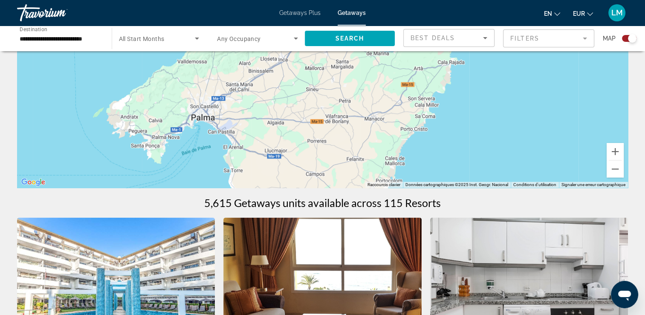
drag, startPoint x: 360, startPoint y: 91, endPoint x: 358, endPoint y: 71, distance: 20.5
click at [364, 61] on div "Pour activer le glissement avec le clavier, appuyez sur Alt+Entrée. Une fois ce…" at bounding box center [322, 60] width 611 height 256
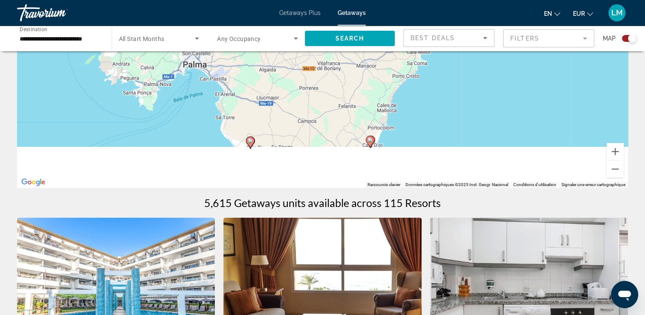
drag, startPoint x: 336, startPoint y: 107, endPoint x: 318, endPoint y: 76, distance: 35.5
click at [330, 70] on div "Pour activer le glissement avec le clavier, appuyez sur Alt+Entrée. Une fois ce…" at bounding box center [322, 60] width 611 height 256
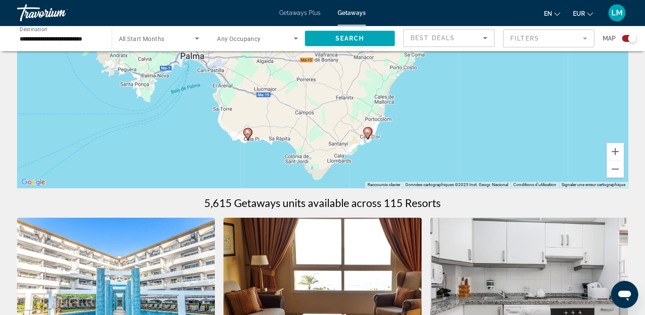
click at [236, 143] on div "Pour activer le glissement avec le clavier, appuyez sur Alt+Entrée. Une fois ce…" at bounding box center [322, 60] width 611 height 256
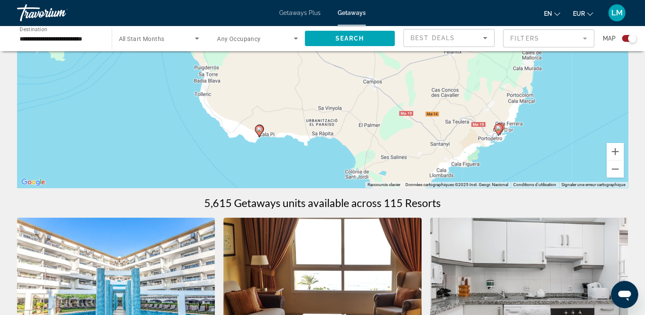
click at [242, 142] on div "Pour activer le glissement avec le clavier, appuyez sur Alt+Entrée. Une fois ce…" at bounding box center [322, 60] width 611 height 256
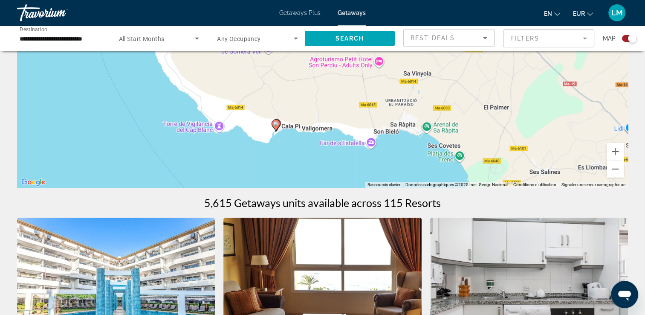
click at [242, 142] on div "Pour activer le glissement avec le clavier, appuyez sur Alt+Entrée. Une fois ce…" at bounding box center [322, 60] width 611 height 256
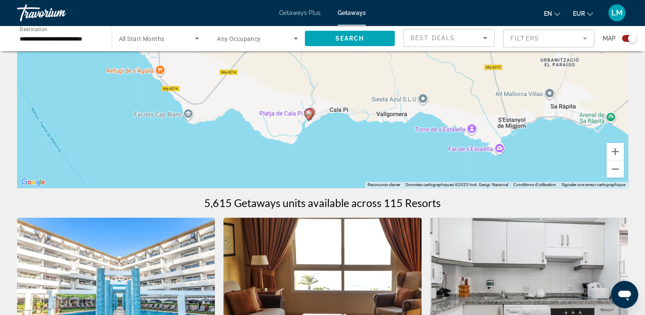
click at [302, 136] on div "Pour activer le glissement avec le clavier, appuyez sur Alt+Entrée. Une fois ce…" at bounding box center [322, 60] width 611 height 256
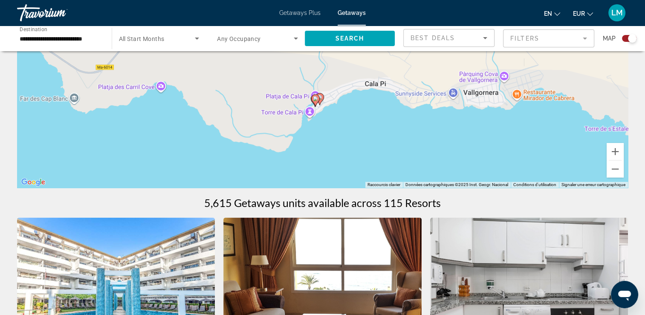
click at [330, 130] on div "Pour activer le glissement avec le clavier, appuyez sur Alt+Entrée. Une fois ce…" at bounding box center [322, 60] width 611 height 256
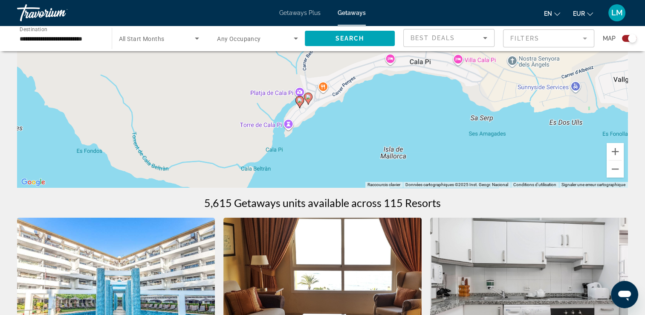
drag, startPoint x: 331, startPoint y: 125, endPoint x: 328, endPoint y: 136, distance: 12.0
click at [329, 137] on div "Pour activer le glissement avec le clavier, appuyez sur Alt+Entrée. Une fois ce…" at bounding box center [322, 60] width 611 height 256
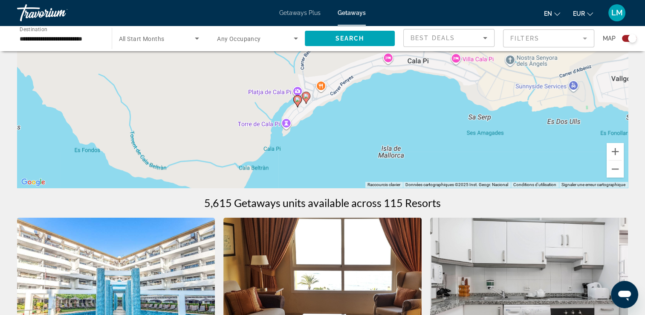
click at [305, 95] on image "Main content" at bounding box center [306, 95] width 5 height 5
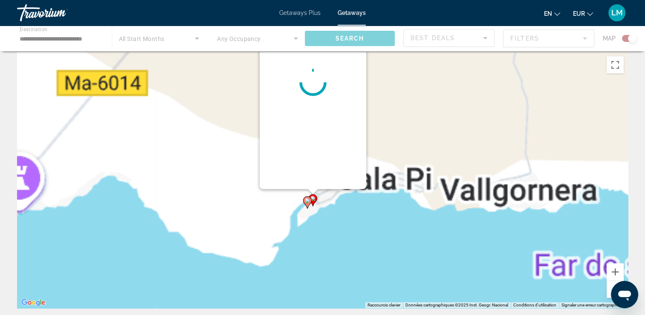
scroll to position [0, 0]
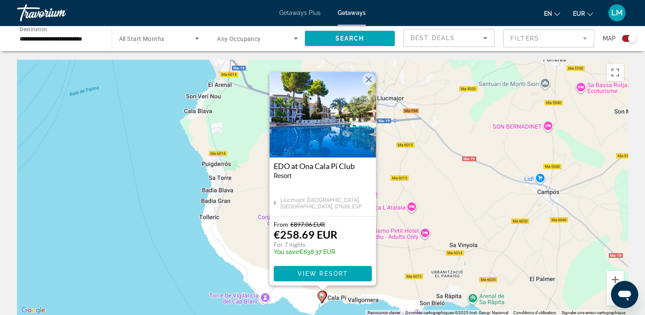
click at [322, 299] on icon "Main content" at bounding box center [322, 296] width 8 height 11
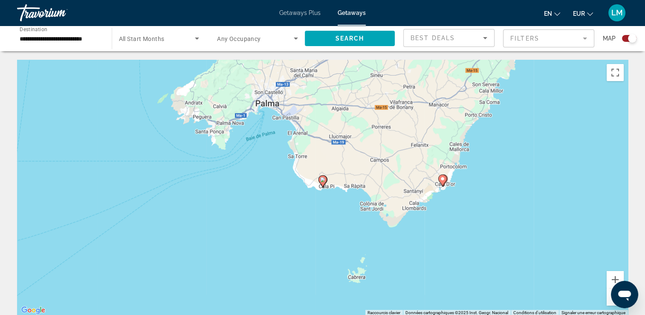
click at [321, 183] on icon "Main content" at bounding box center [323, 181] width 8 height 11
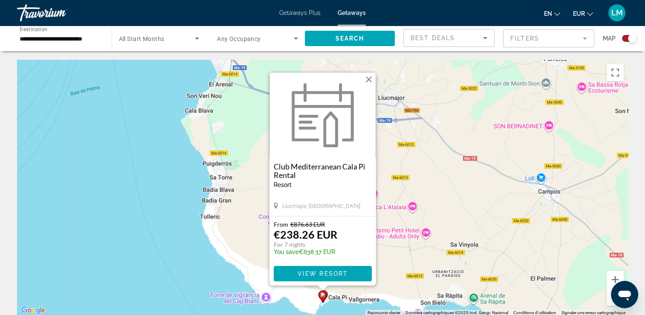
click at [118, 233] on div "Pour activer le glissement avec le clavier, appuyez sur Alt+Entrée. Une fois ce…" at bounding box center [322, 188] width 611 height 256
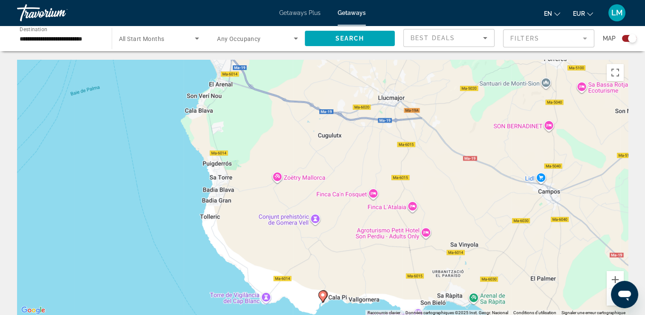
drag, startPoint x: 265, startPoint y: 174, endPoint x: 208, endPoint y: 149, distance: 62.1
click at [214, 152] on div "Pour activer le glissement avec le clavier, appuyez sur Alt+Entrée. Une fois ce…" at bounding box center [322, 188] width 611 height 256
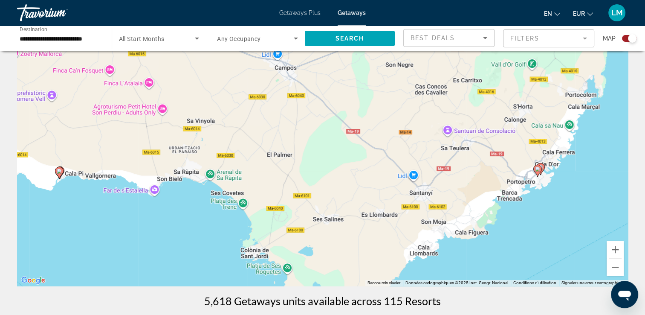
scroll to position [43, 0]
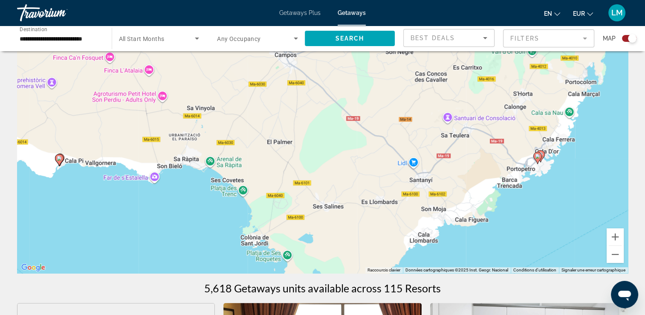
click at [620, 263] on div "Pour activer le glissement avec le clavier, appuyez sur Alt+Entrée. Une fois ce…" at bounding box center [322, 145] width 611 height 256
